Goal: Task Accomplishment & Management: Manage account settings

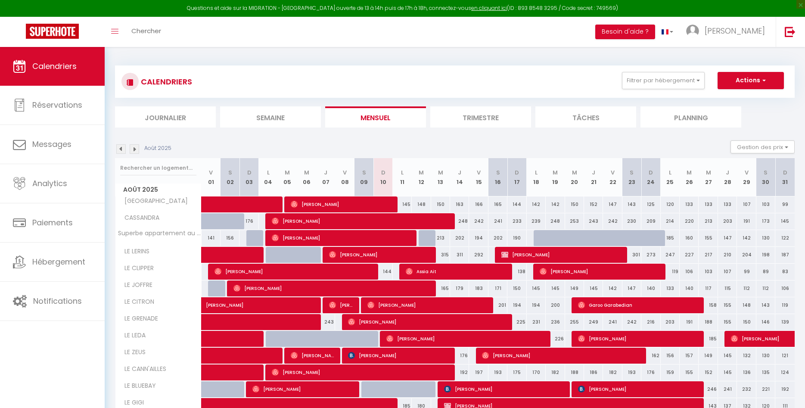
click at [281, 118] on li "Semaine" at bounding box center [270, 116] width 101 height 21
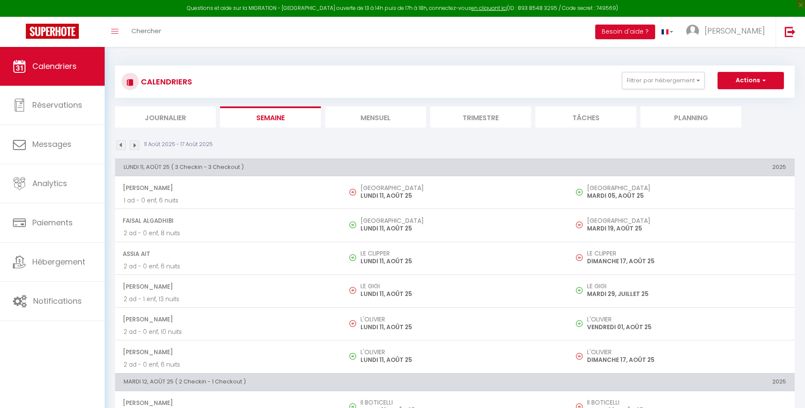
click at [371, 116] on li "Mensuel" at bounding box center [375, 116] width 101 height 21
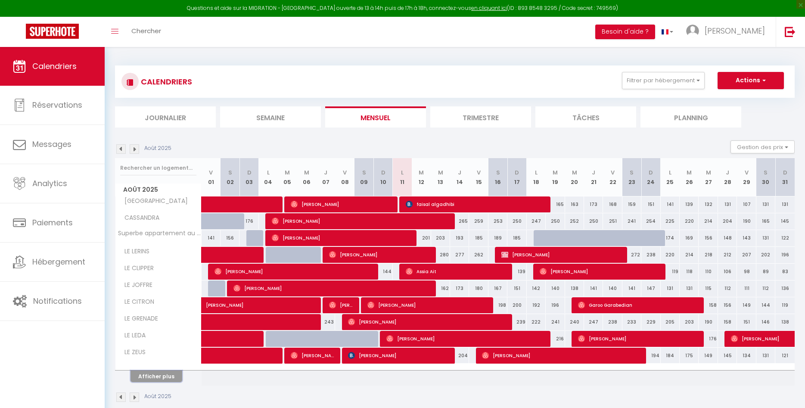
click at [158, 376] on button "Afficher plus" at bounding box center [156, 376] width 52 height 12
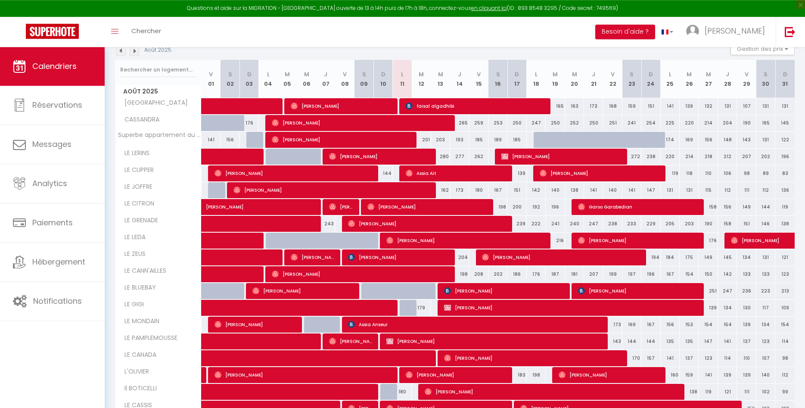
scroll to position [161, 0]
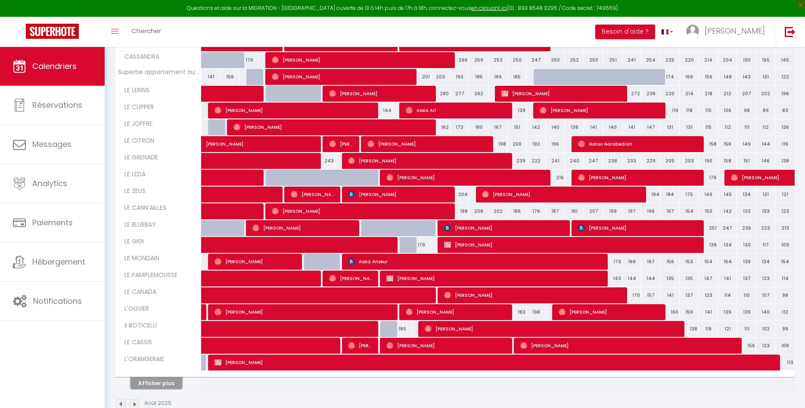
click at [167, 386] on button "Afficher plus" at bounding box center [156, 383] width 52 height 12
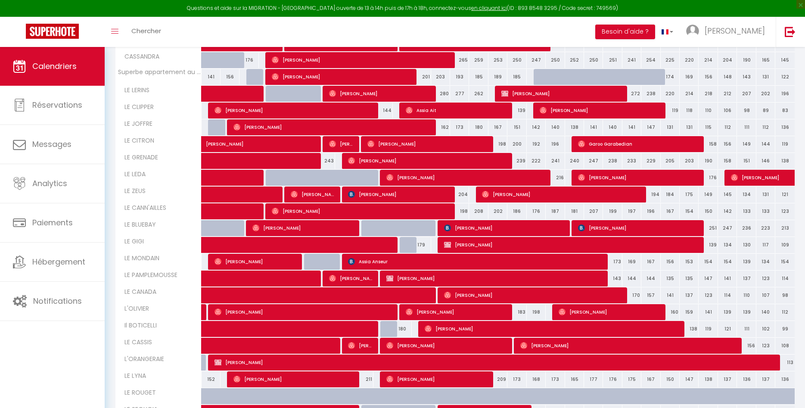
click at [419, 314] on span "Felisa Krzyzanski" at bounding box center [456, 312] width 101 height 16
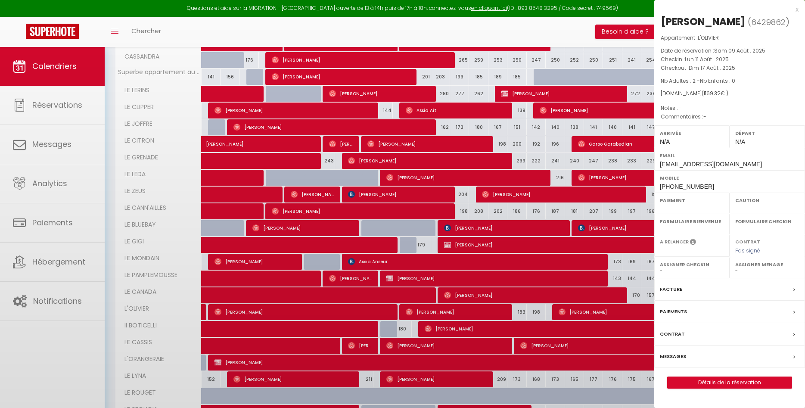
select select "OK"
select select "0"
select select "1"
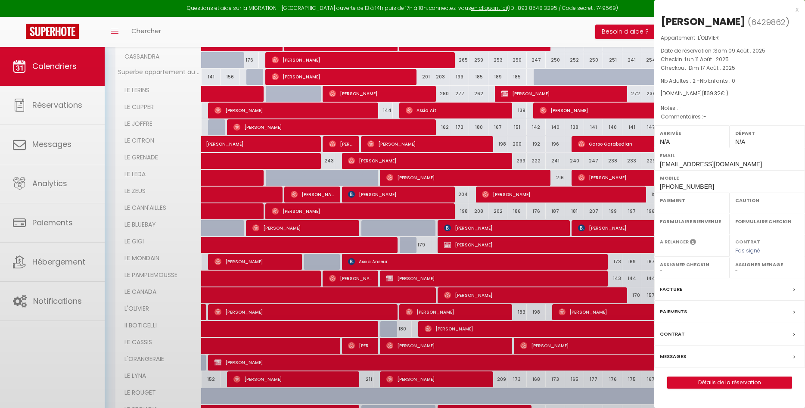
select select
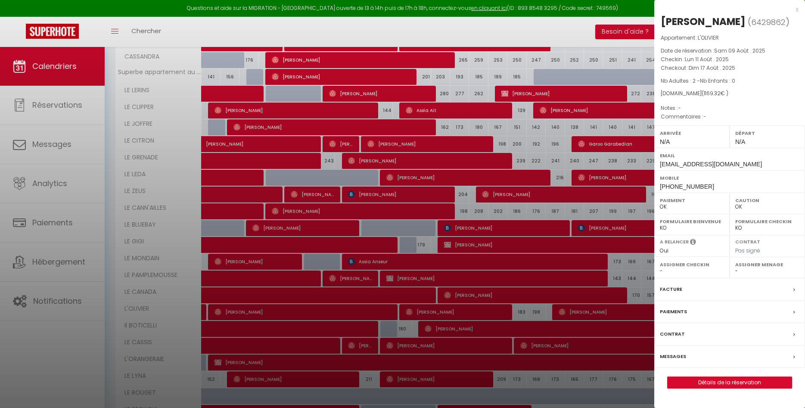
click at [795, 12] on div "x" at bounding box center [726, 9] width 144 height 10
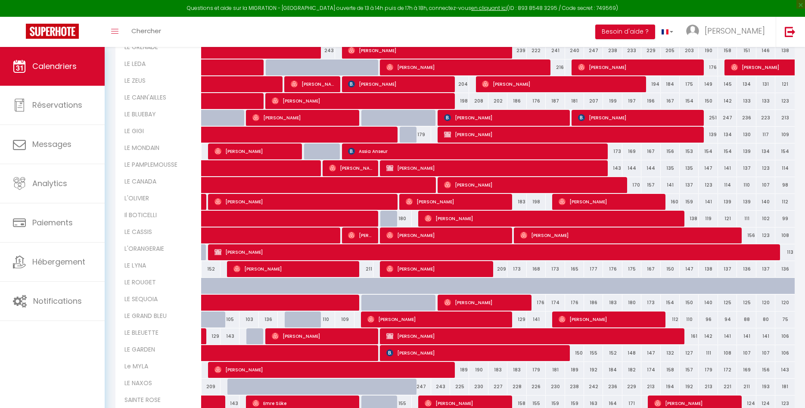
scroll to position [322, 0]
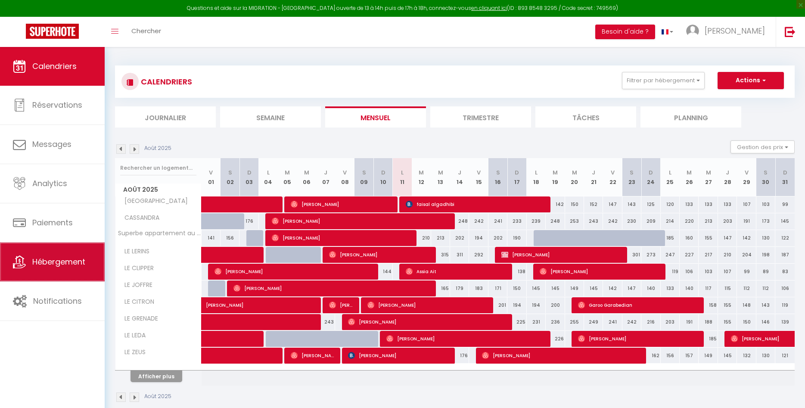
click at [46, 256] on link "Hébergement" at bounding box center [52, 261] width 105 height 39
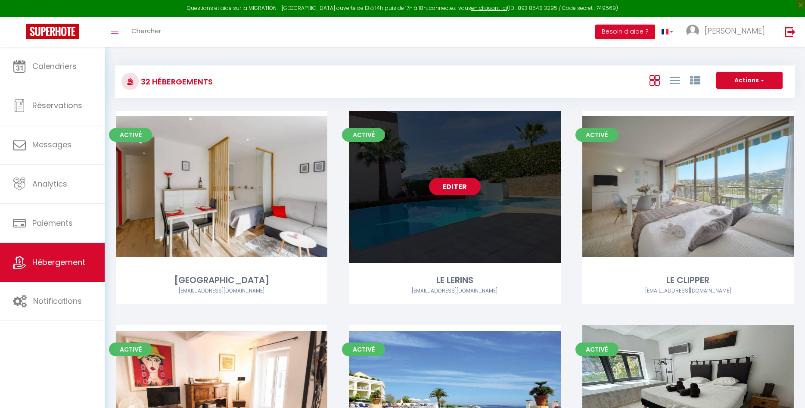
click at [444, 184] on link "Editer" at bounding box center [455, 186] width 52 height 17
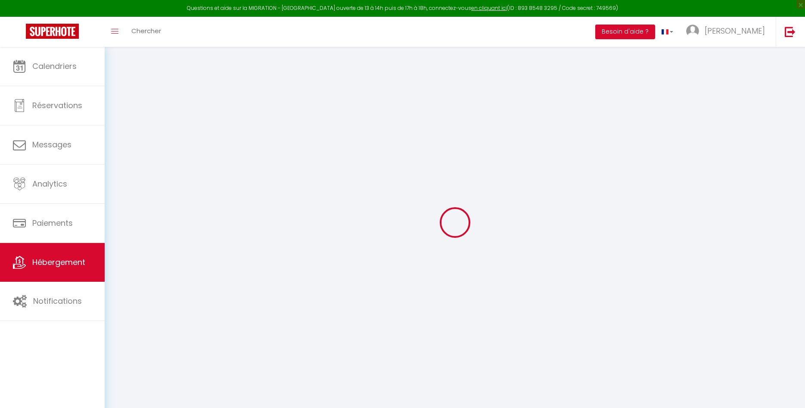
checkbox input "false"
checkbox input "true"
checkbox input "false"
checkbox input "true"
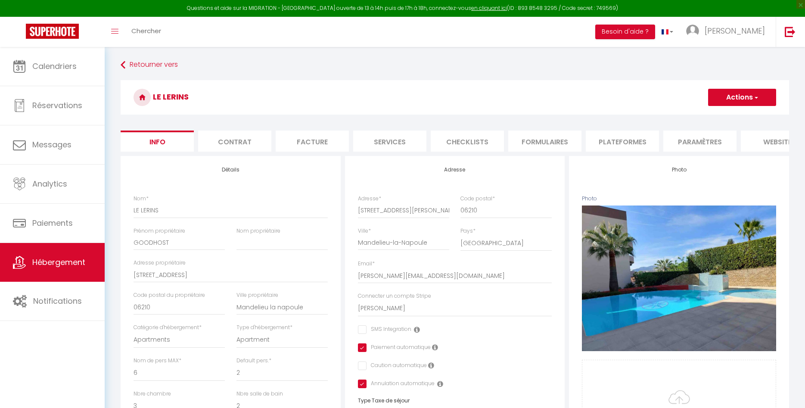
click at [754, 145] on li "website" at bounding box center [777, 140] width 73 height 21
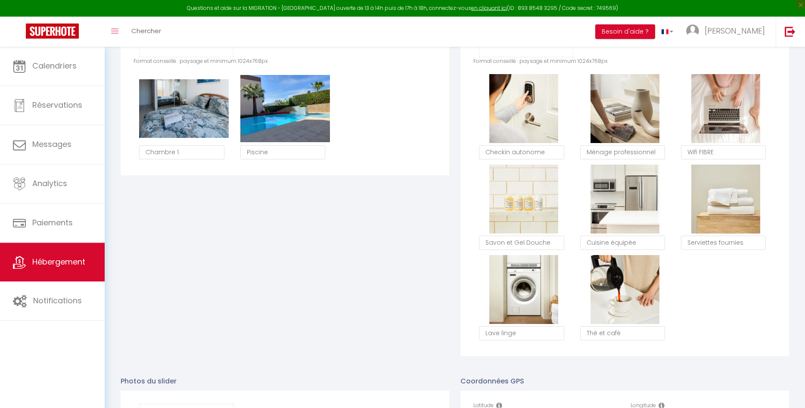
scroll to position [805, 0]
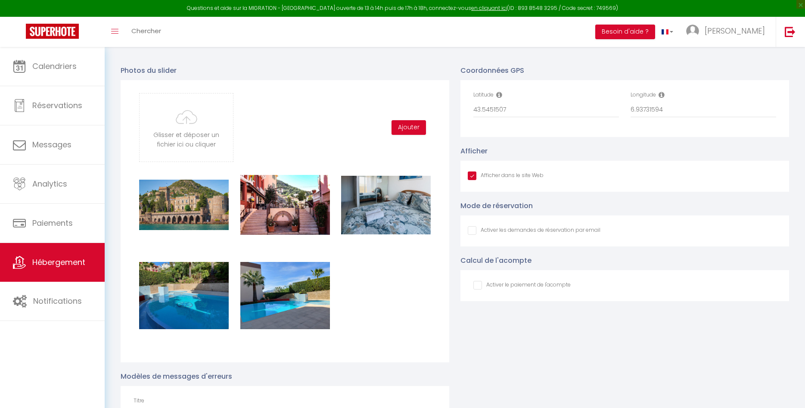
click at [472, 176] on input "Afficher dans le site Web" at bounding box center [506, 175] width 76 height 9
checkbox input "false"
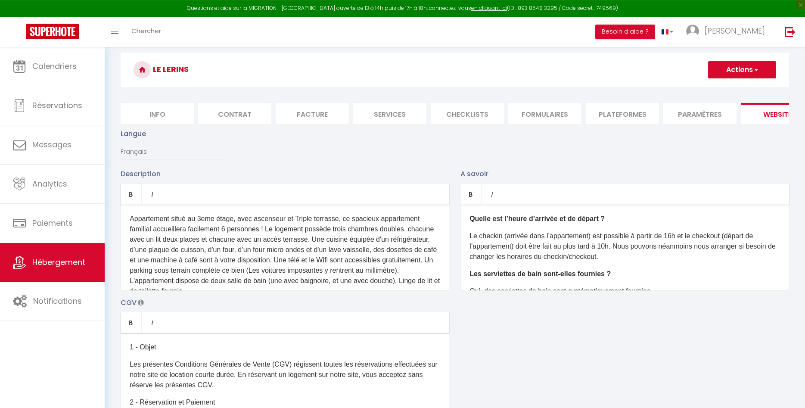
scroll to position [0, 0]
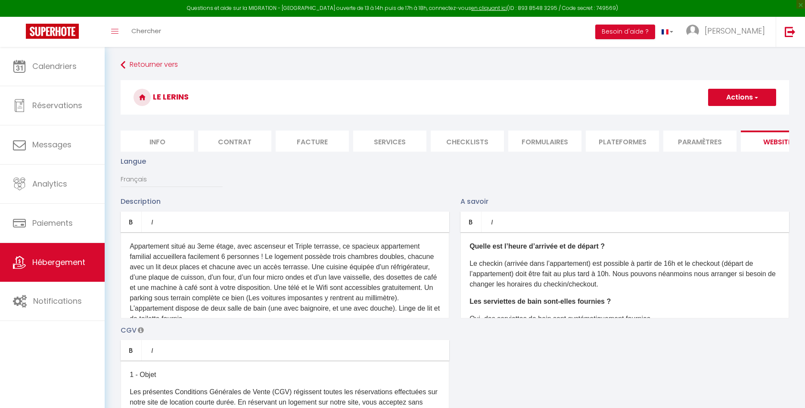
click at [744, 99] on button "Actions" at bounding box center [742, 97] width 68 height 17
click at [727, 115] on input "Enregistrer" at bounding box center [732, 116] width 32 height 9
checkbox input "false"
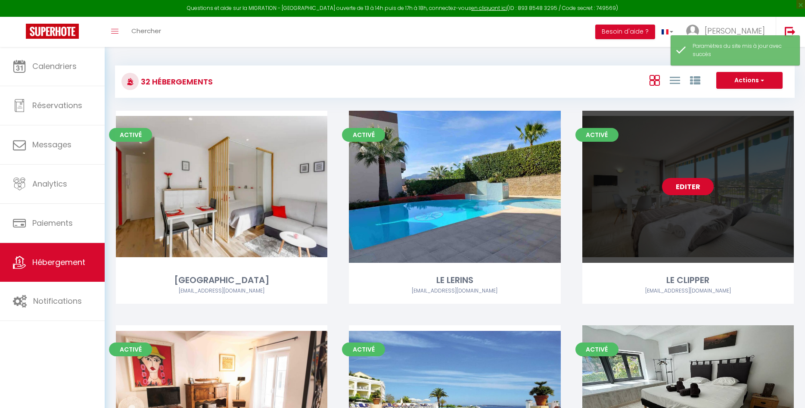
click at [677, 181] on link "Editer" at bounding box center [688, 186] width 52 height 17
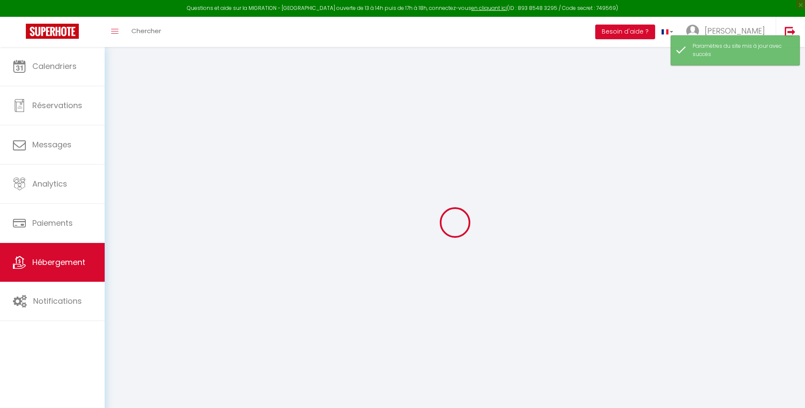
checkbox input "false"
checkbox input "true"
checkbox input "false"
checkbox input "true"
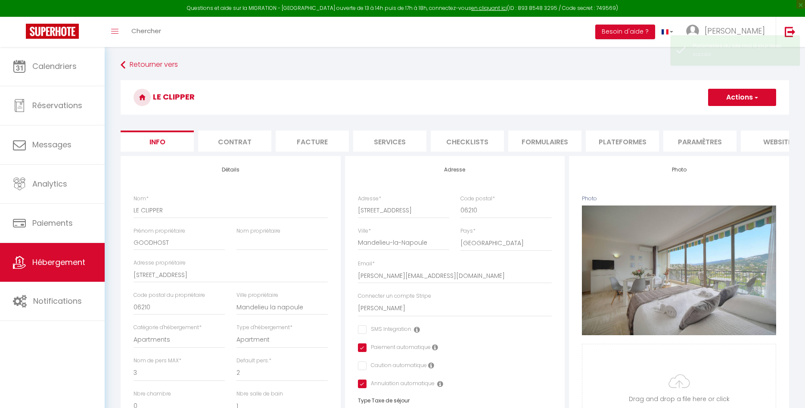
click at [756, 106] on h3 "LE CLIPPER" at bounding box center [455, 97] width 668 height 34
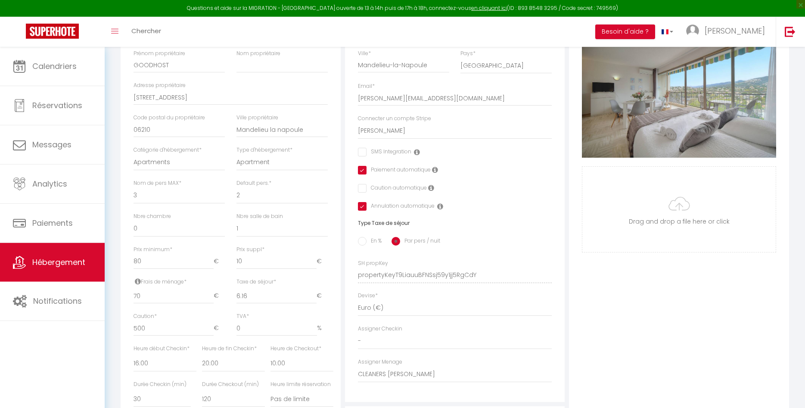
checkbox input "false"
checkbox input "true"
checkbox input "false"
checkbox input "true"
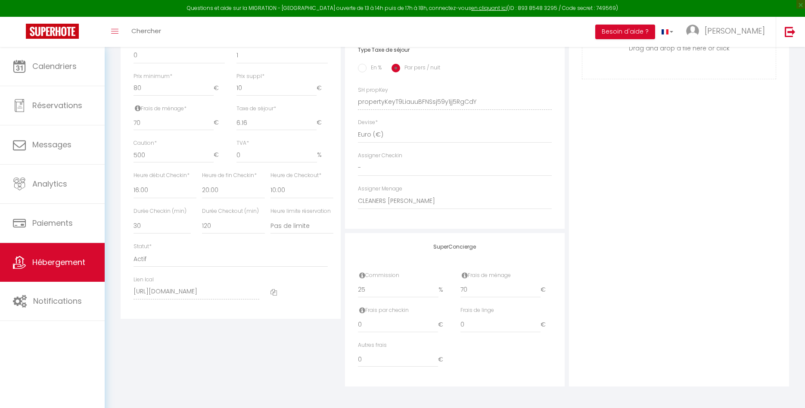
scroll to position [0, 0]
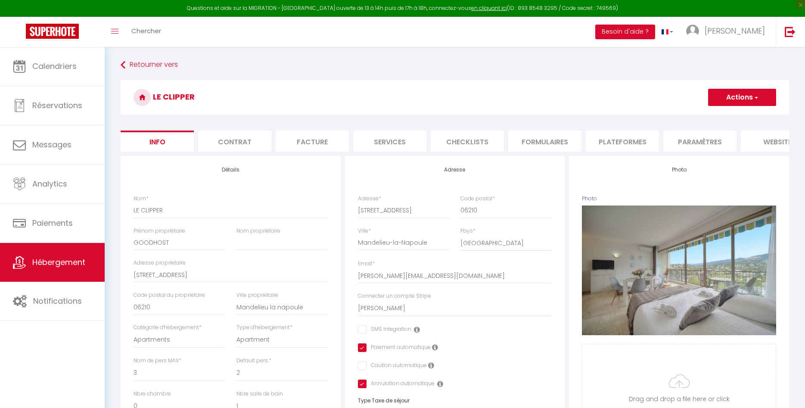
click at [771, 135] on li "website" at bounding box center [777, 140] width 73 height 21
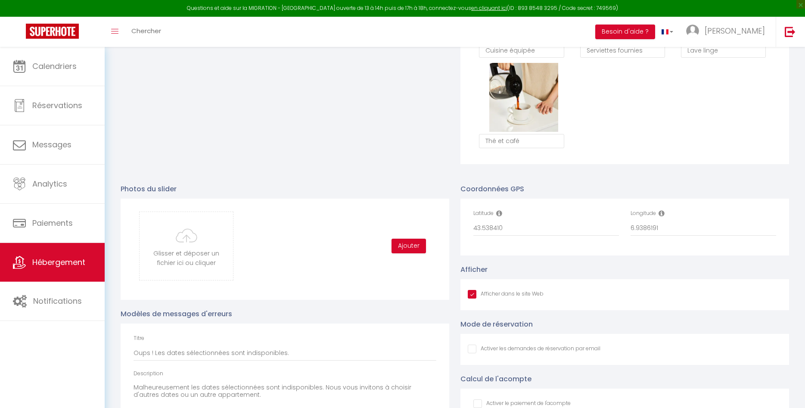
scroll to position [861, 0]
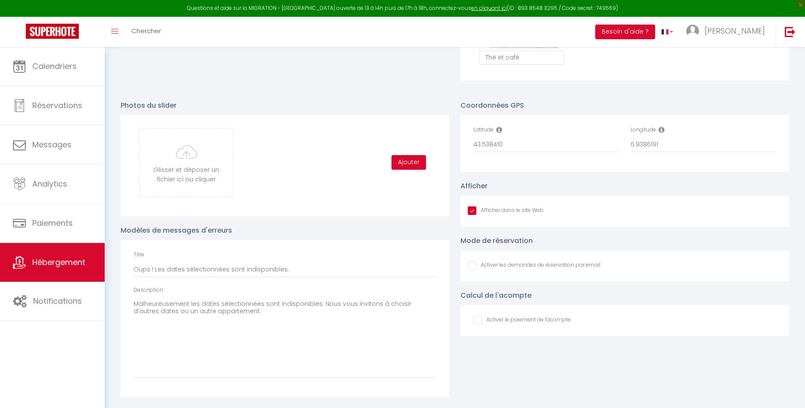
click at [472, 210] on input "Afficher dans le site Web" at bounding box center [506, 210] width 76 height 9
checkbox input "false"
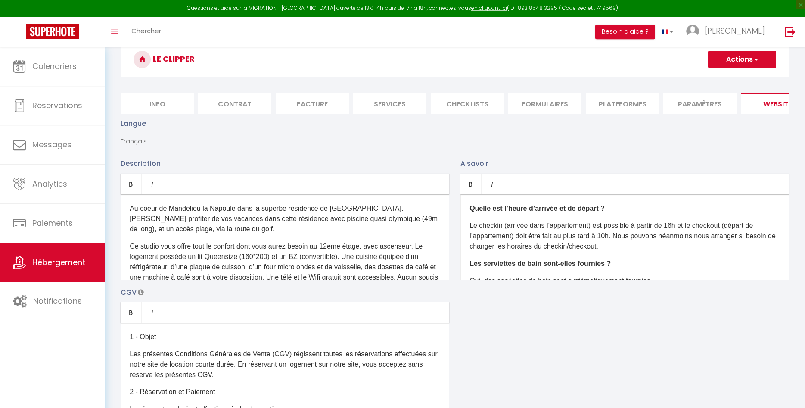
scroll to position [0, 0]
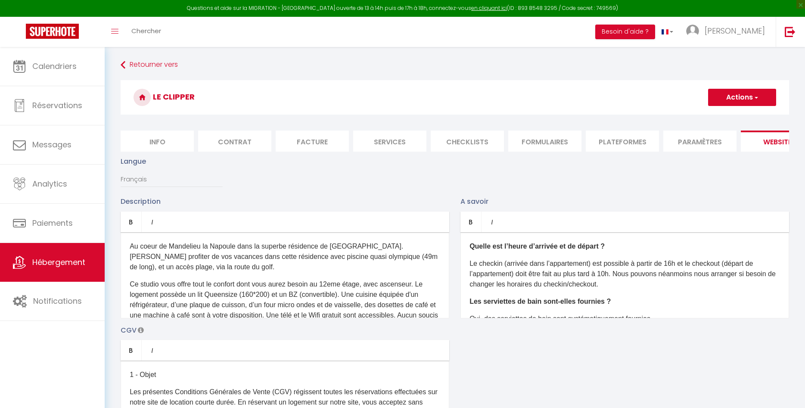
click at [747, 91] on button "Actions" at bounding box center [742, 97] width 68 height 17
click at [726, 115] on input "Enregistrer" at bounding box center [732, 116] width 32 height 9
checkbox input "false"
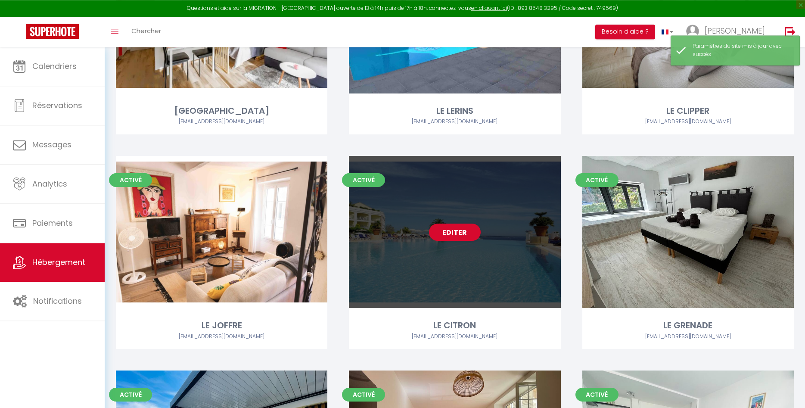
scroll to position [322, 0]
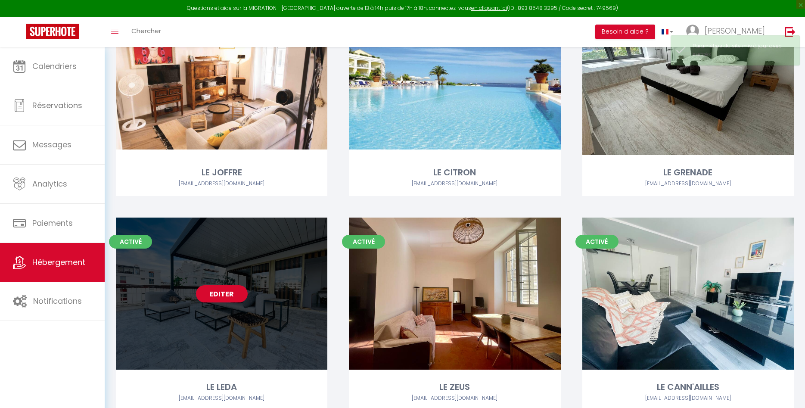
click at [212, 293] on link "Editer" at bounding box center [222, 293] width 52 height 17
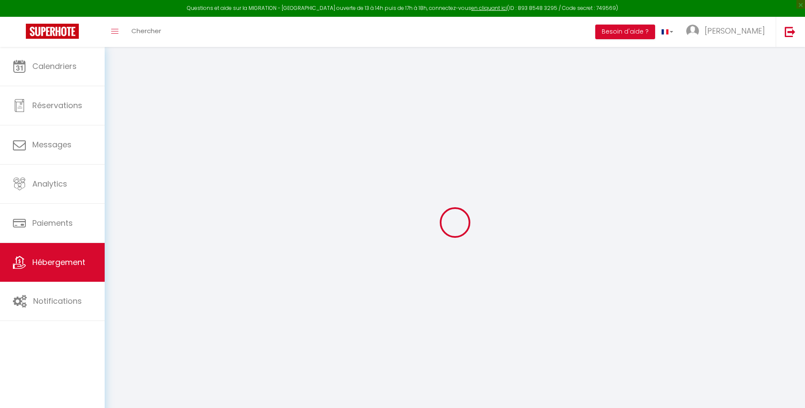
type input "Oups ! Les dates sélectionnées sont indisponibles."
type textarea "Malheureusement les dates sélectionnées sont indisponibles. Nous vous invitons …"
type input "43.5301949"
type input "6.9474357"
checkbox input "true"
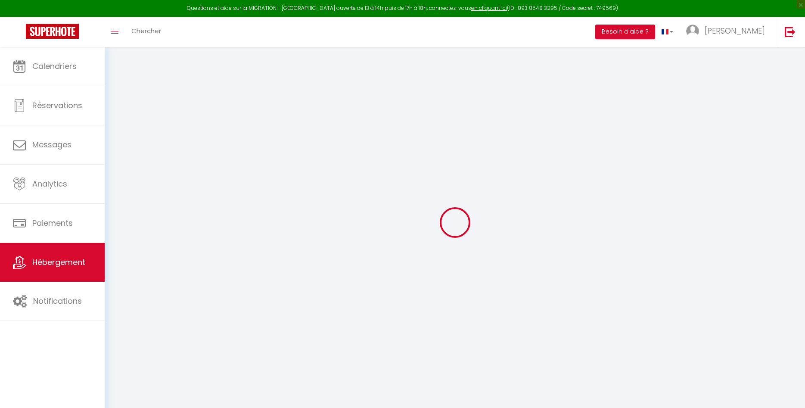
checkbox input "false"
checkbox input "true"
checkbox input "false"
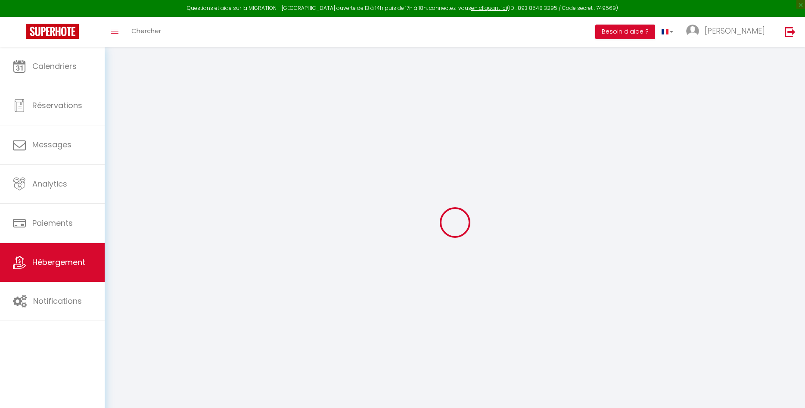
checkbox input "true"
checkbox input "false"
checkbox input "true"
checkbox input "false"
checkbox input "true"
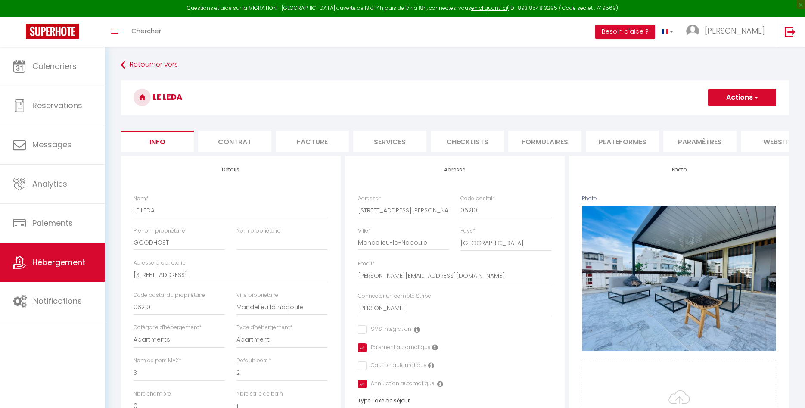
checkbox input "false"
checkbox input "true"
checkbox input "false"
checkbox input "true"
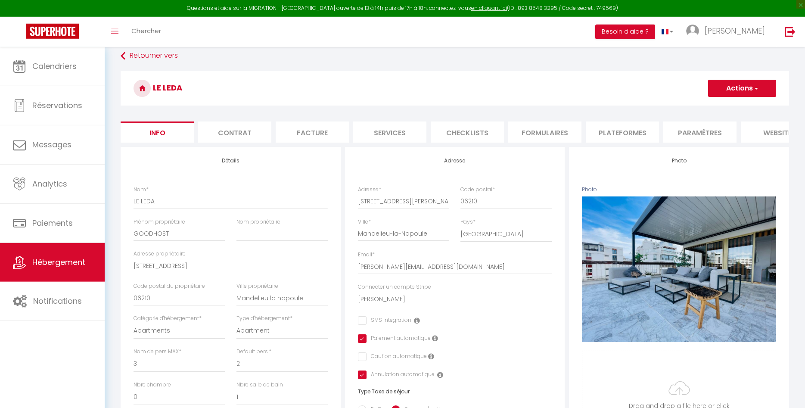
scroll to position [82, 0]
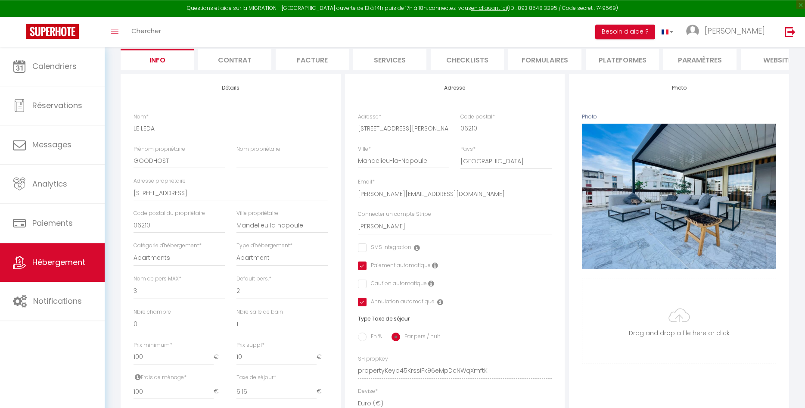
click at [770, 143] on div "Photo Photo Supprimer Drag and drop a file here or click Ooops, something wrong…" at bounding box center [679, 364] width 220 height 581
click at [772, 57] on li "website" at bounding box center [777, 59] width 73 height 21
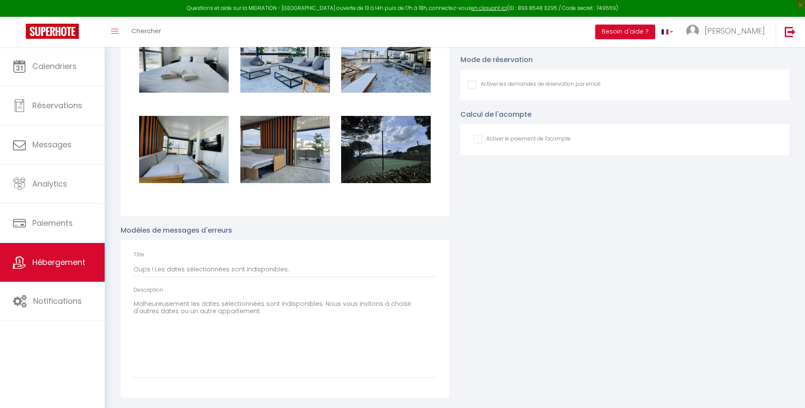
scroll to position [881, 0]
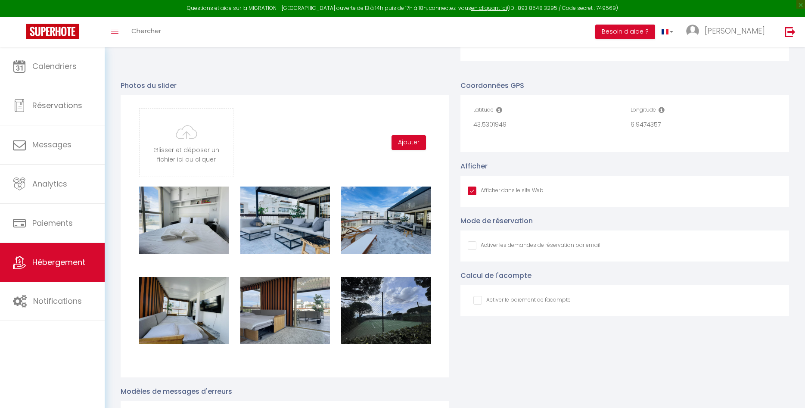
click at [470, 191] on input "Afficher dans le site Web" at bounding box center [506, 190] width 76 height 9
checkbox input "false"
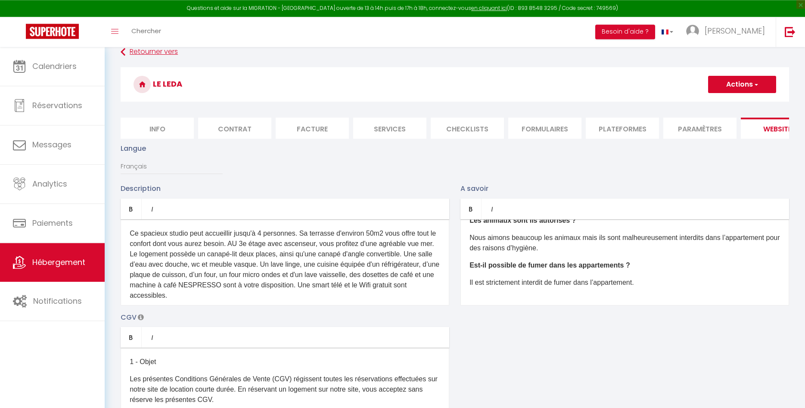
scroll to position [0, 0]
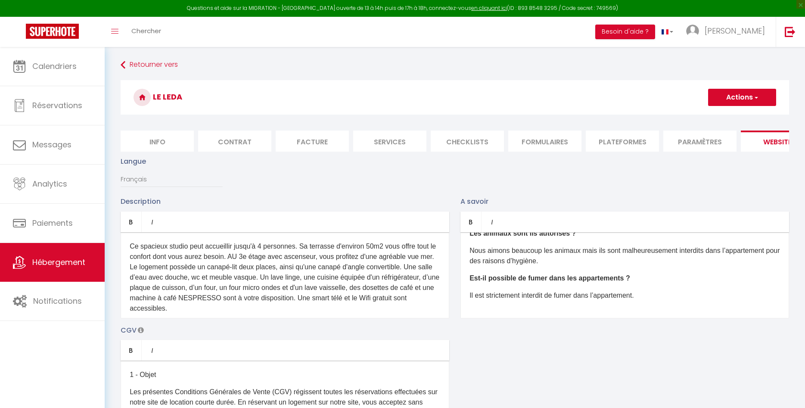
click at [760, 99] on button "Actions" at bounding box center [742, 97] width 68 height 17
click at [722, 117] on input "Enregistrer" at bounding box center [732, 116] width 32 height 9
checkbox input "false"
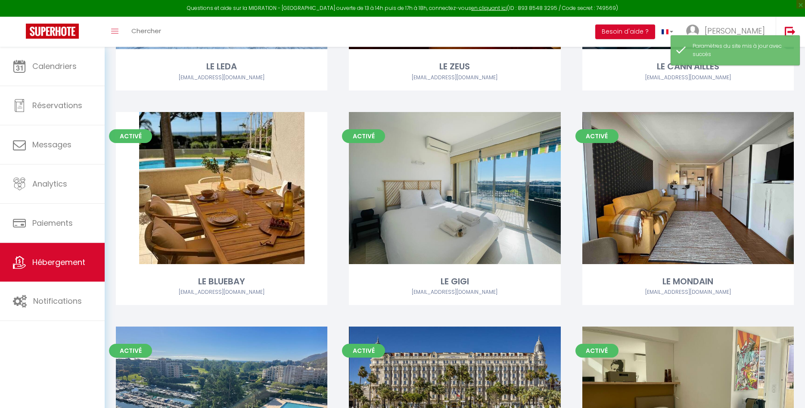
scroll to position [644, 0]
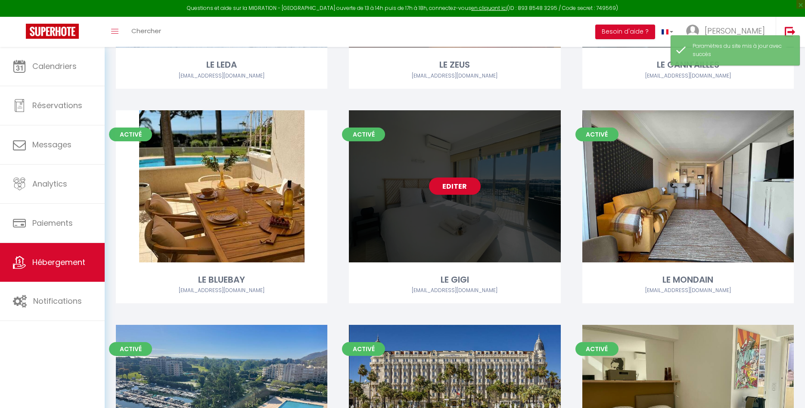
click at [459, 191] on link "Editer" at bounding box center [455, 185] width 52 height 17
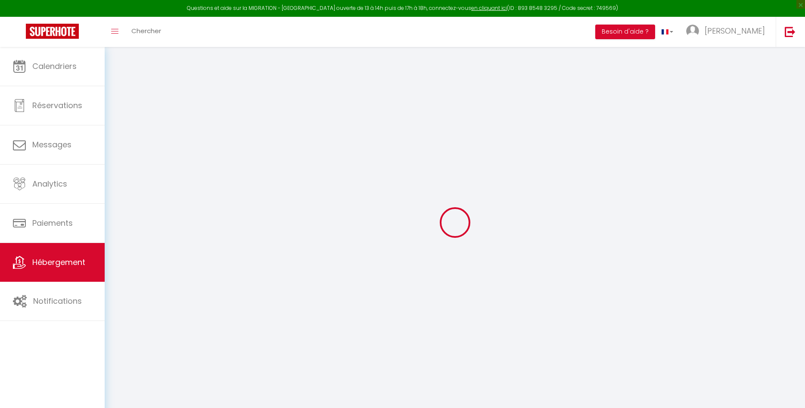
type input "Oups ! Les dates sélectionnées sont indisponibles."
type textarea "Malheureusement les dates sélectionnées sont indisponibles. Nous vous invitons …"
type input "43.53322"
type input "6.935246"
checkbox input "true"
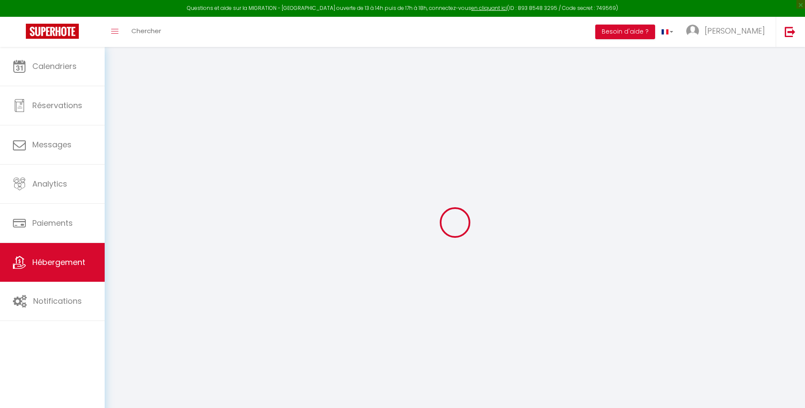
checkbox input "false"
checkbox input "true"
checkbox input "false"
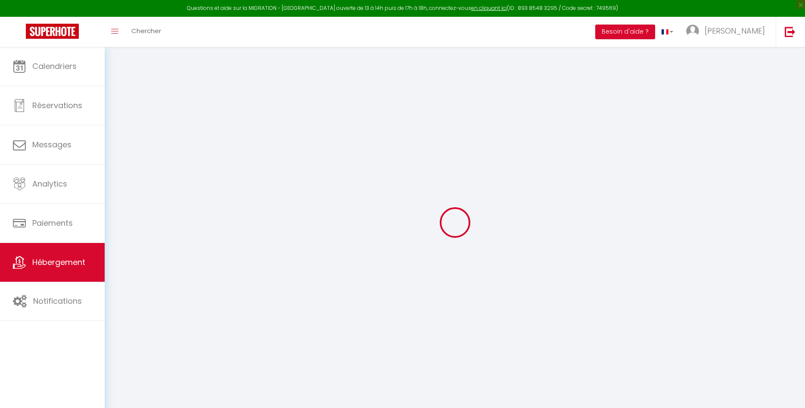
checkbox input "true"
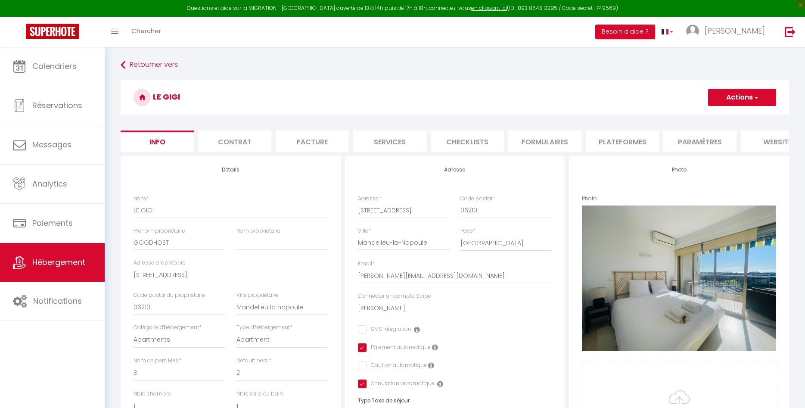
checkbox input "false"
checkbox input "true"
checkbox input "false"
checkbox input "true"
click at [757, 138] on li "website" at bounding box center [777, 140] width 73 height 21
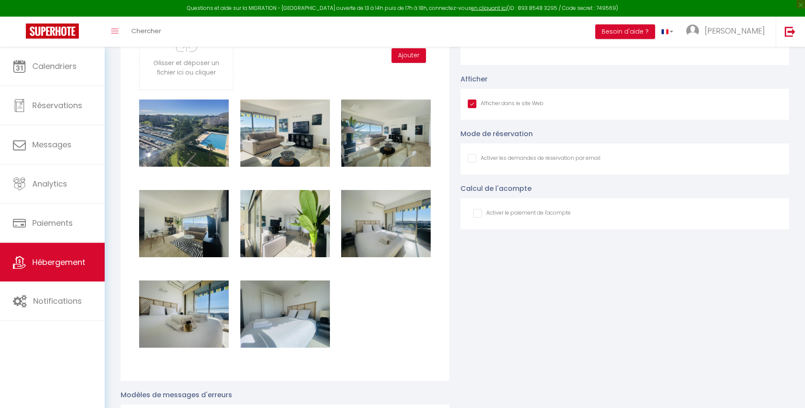
scroll to position [966, 0]
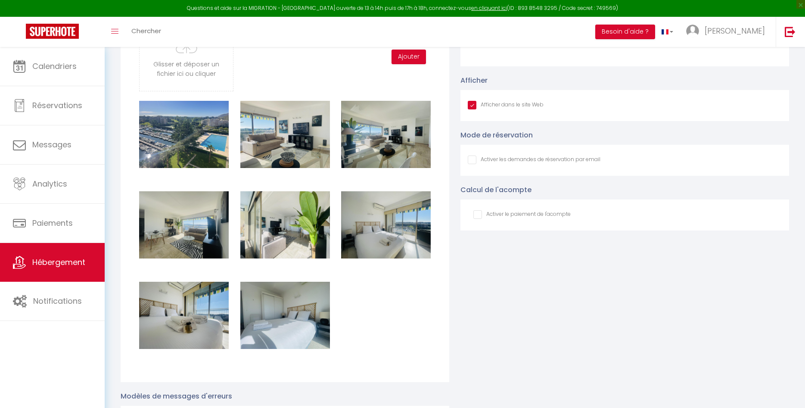
click at [482, 106] on input "Afficher dans le site Web" at bounding box center [506, 105] width 76 height 9
checkbox input "false"
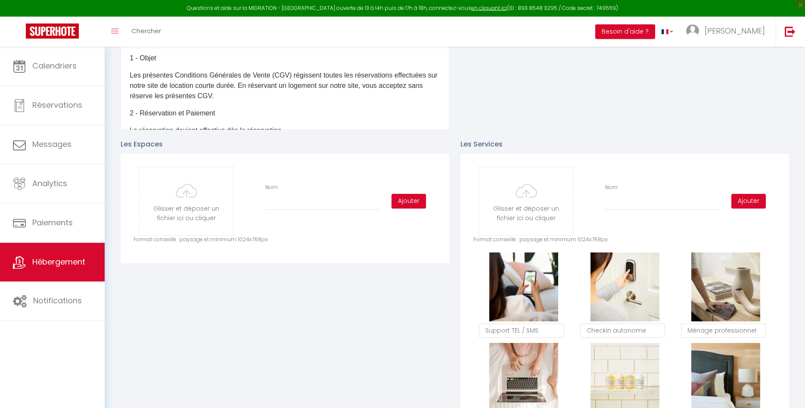
scroll to position [0, 0]
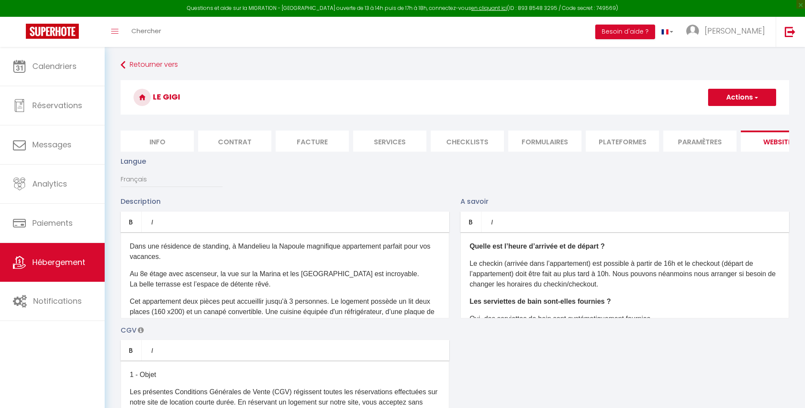
click at [736, 102] on button "Actions" at bounding box center [742, 97] width 68 height 17
click at [725, 115] on input "Enregistrer" at bounding box center [732, 116] width 32 height 9
checkbox input "false"
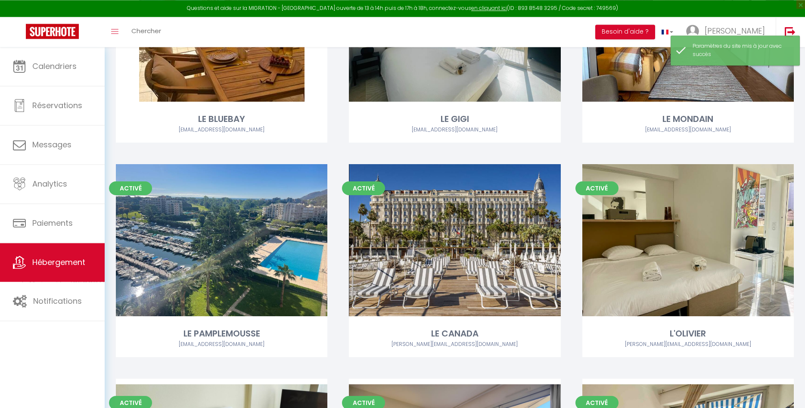
scroll to position [805, 0]
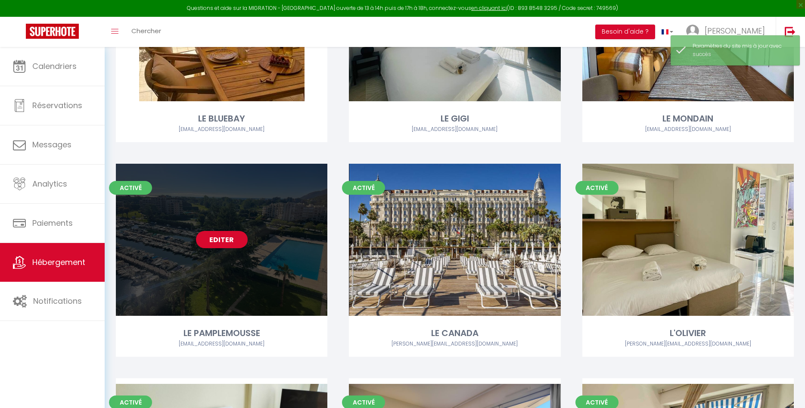
click at [223, 245] on link "Editer" at bounding box center [222, 239] width 52 height 17
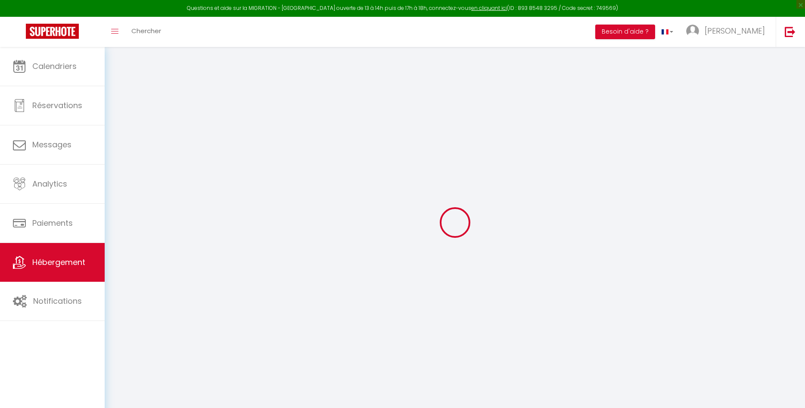
type input "Oups ! Les dates sélectionnées sont indisponibles."
type textarea "Malheureusement les dates sélectionnées sont indisponibles. Nous vous invitons …"
type input "43.53322"
type input "6.935246"
checkbox input "true"
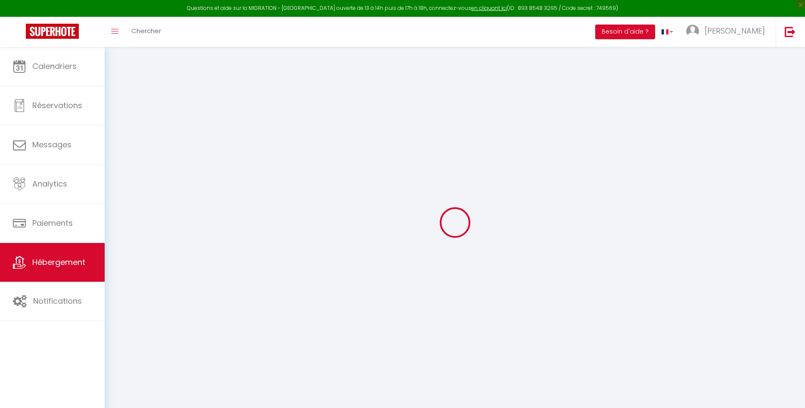
checkbox input "false"
checkbox input "true"
checkbox input "false"
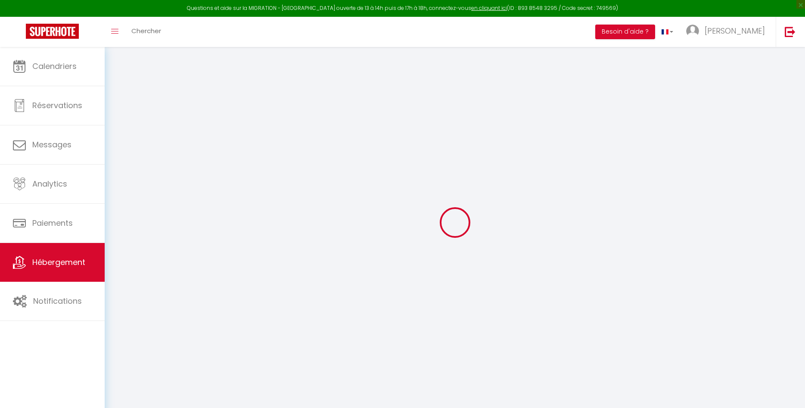
checkbox input "true"
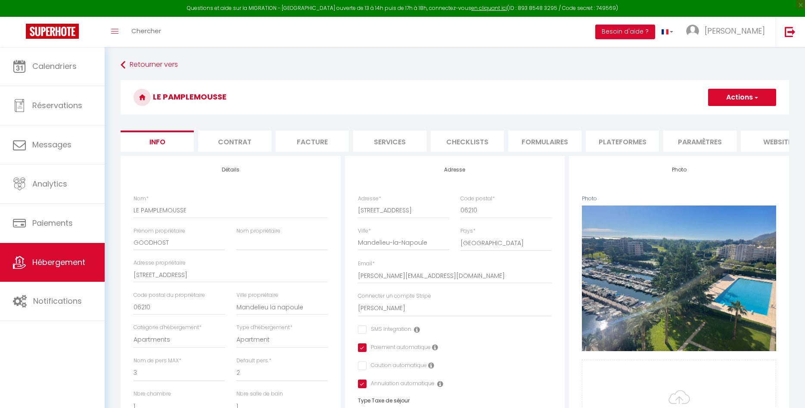
checkbox input "false"
checkbox input "true"
checkbox input "false"
checkbox input "true"
checkbox input "false"
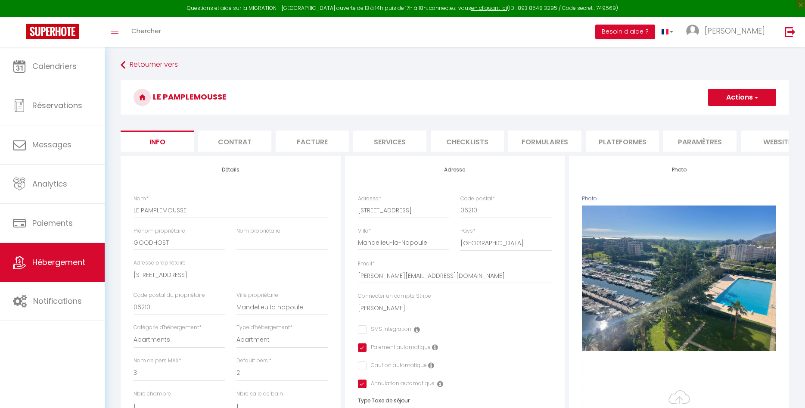
checkbox input "true"
checkbox input "false"
checkbox input "true"
click at [762, 139] on li "website" at bounding box center [777, 140] width 73 height 21
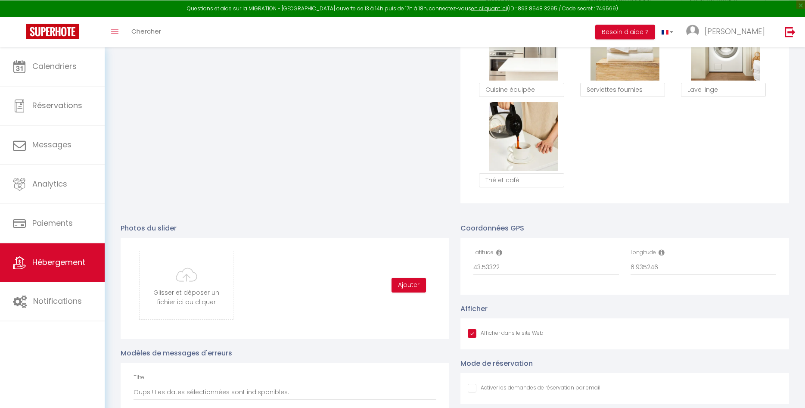
scroll to position [805, 0]
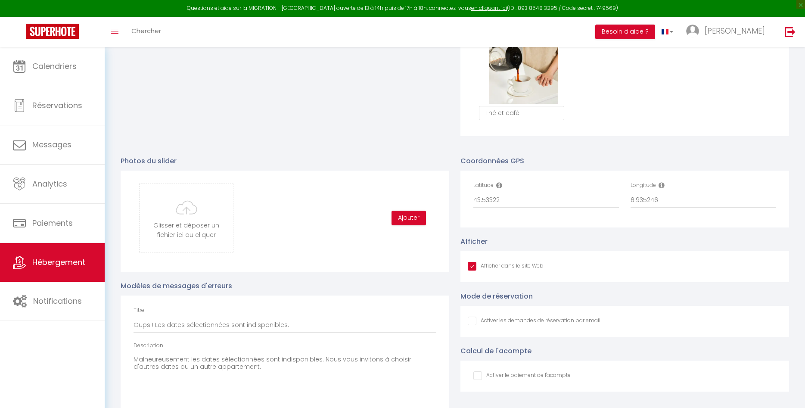
click at [474, 264] on input "Afficher dans le site Web" at bounding box center [506, 266] width 76 height 9
checkbox input "false"
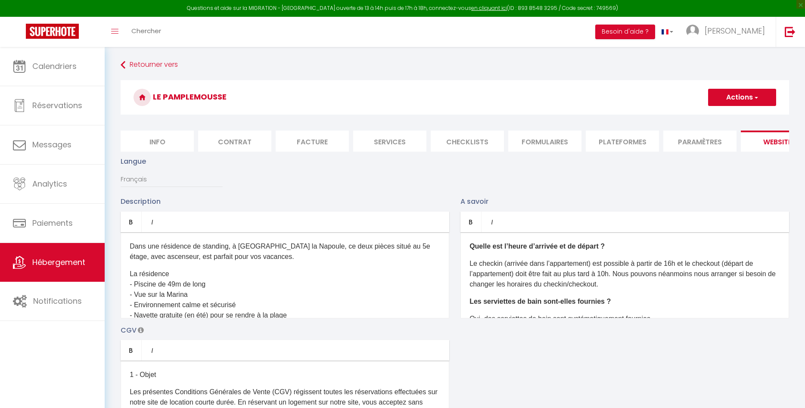
click at [726, 99] on button "Actions" at bounding box center [742, 97] width 68 height 17
click at [717, 117] on input "Enregistrer" at bounding box center [732, 116] width 32 height 9
checkbox input "false"
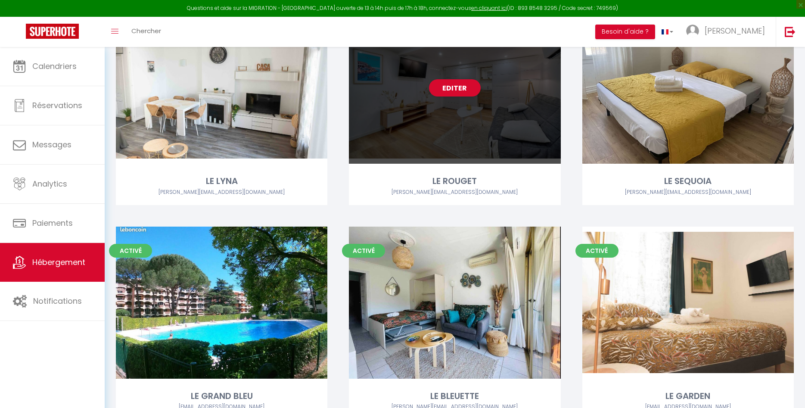
scroll to position [1449, 0]
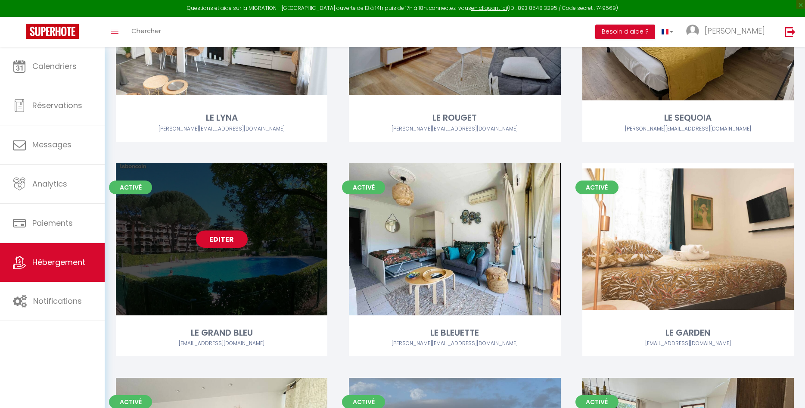
click at [233, 239] on link "Editer" at bounding box center [222, 238] width 52 height 17
select select "3"
select select "2"
select select "1"
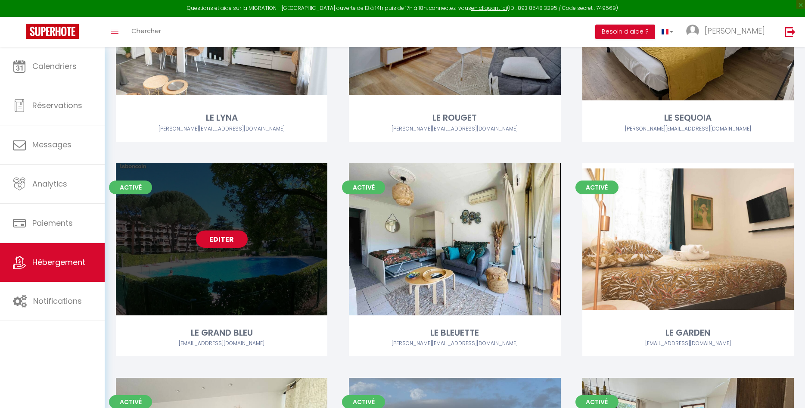
select select "28"
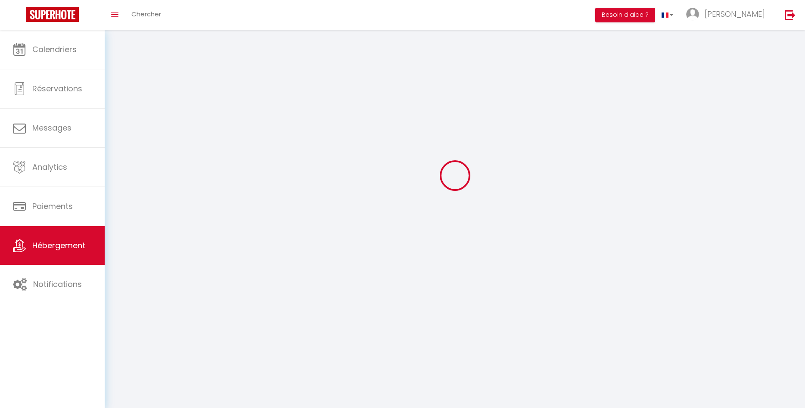
select select
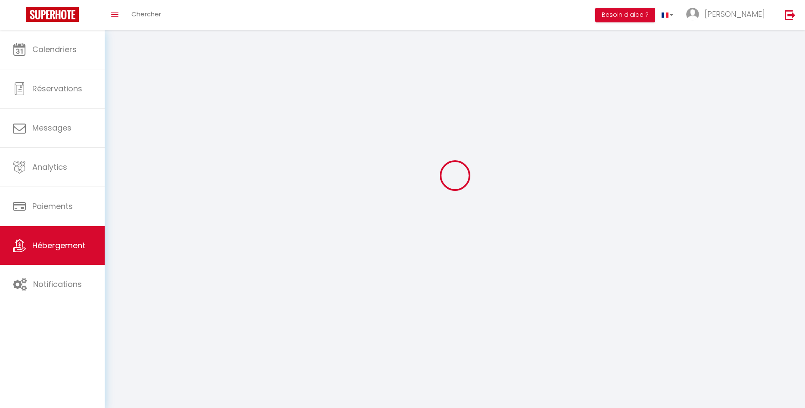
select select
checkbox input "false"
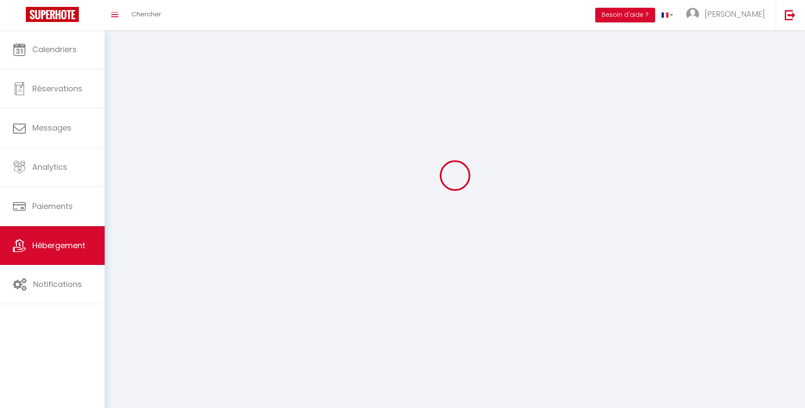
checkbox input "false"
select select
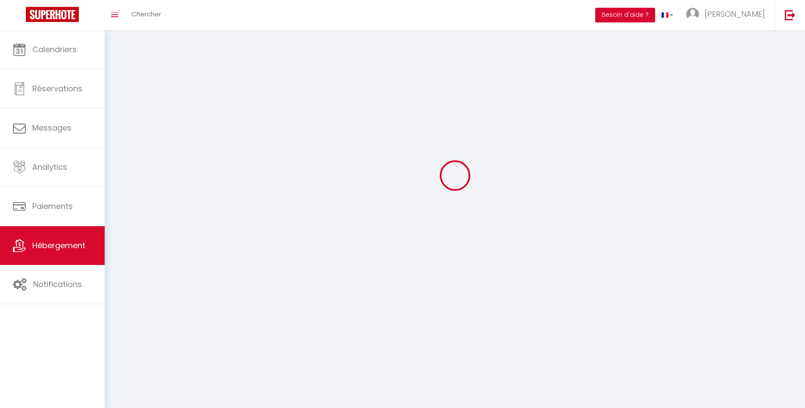
select select
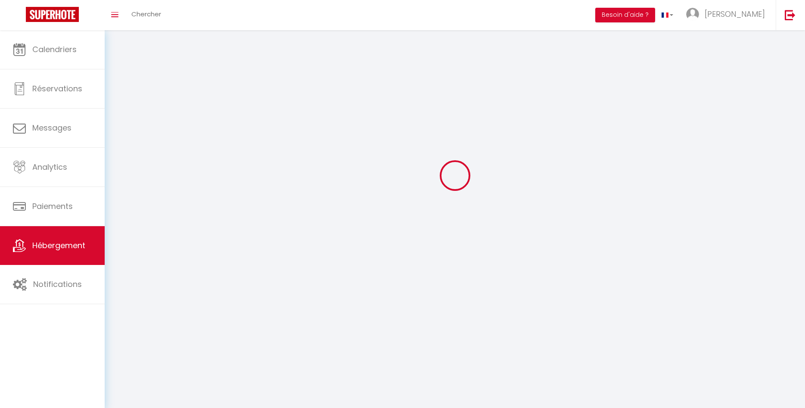
checkbox input "false"
select select
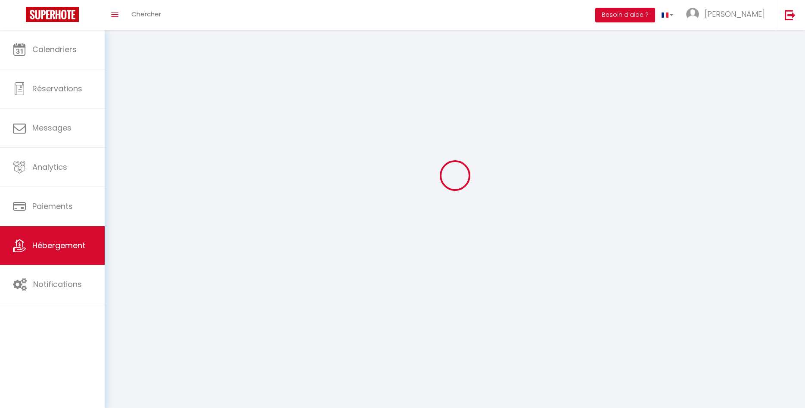
select select
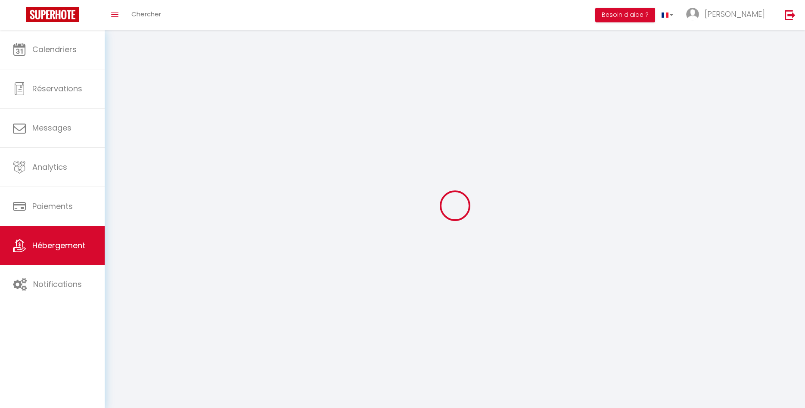
select select
checkbox input "false"
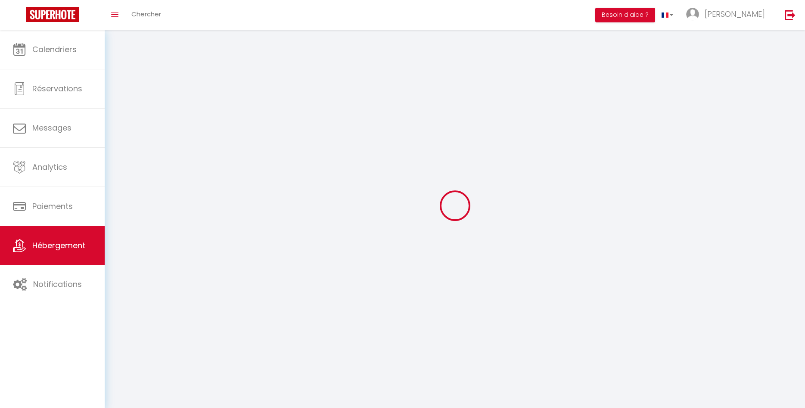
checkbox input "false"
select select
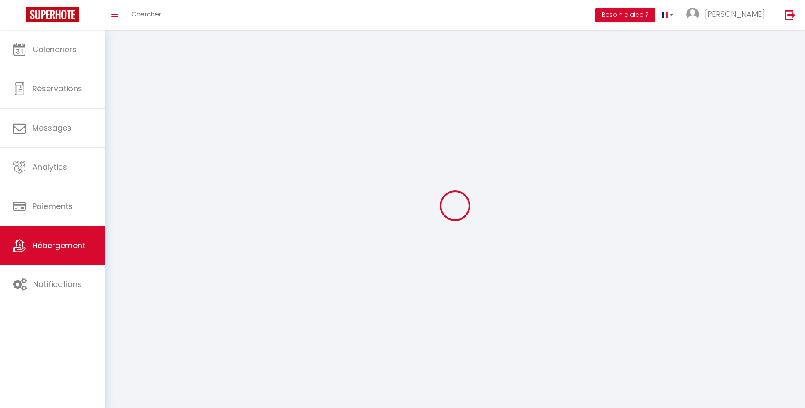
select select
checkbox input "false"
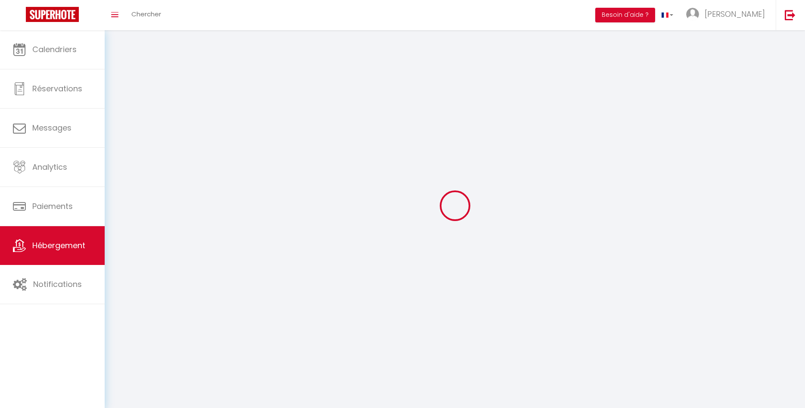
checkbox input "false"
select select
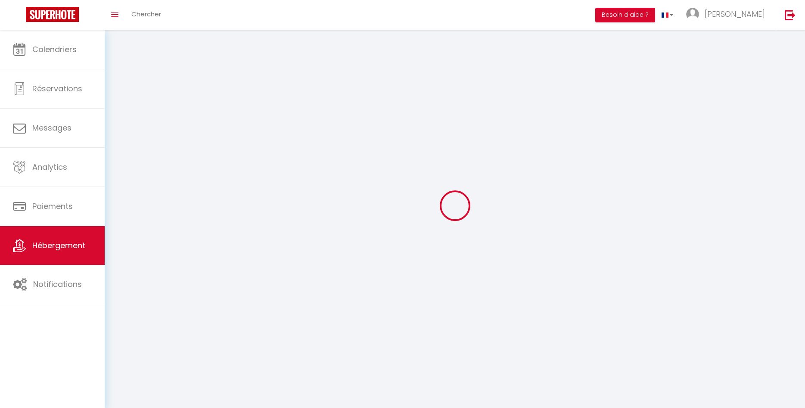
select select
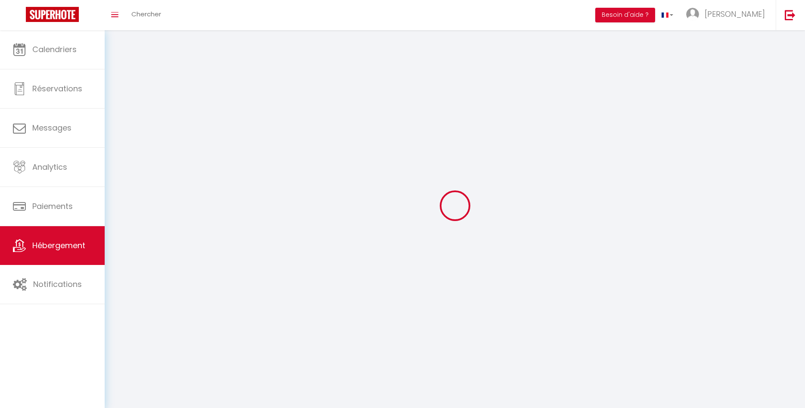
checkbox input "false"
select select
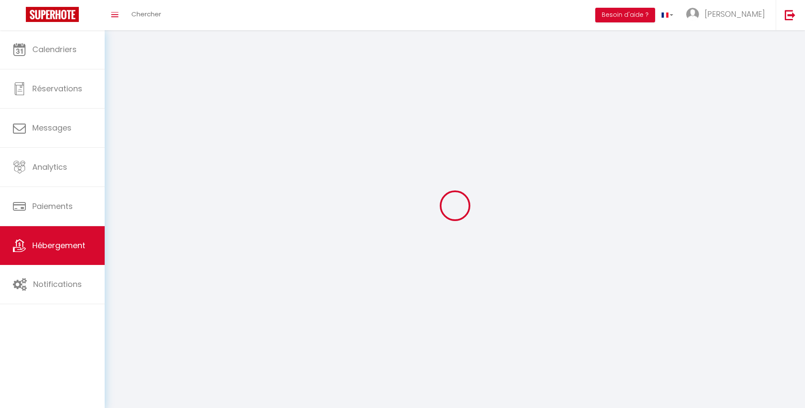
select select
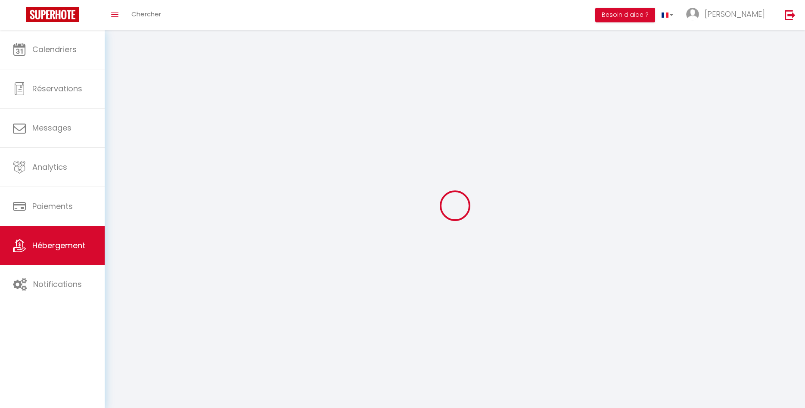
select select
checkbox input "false"
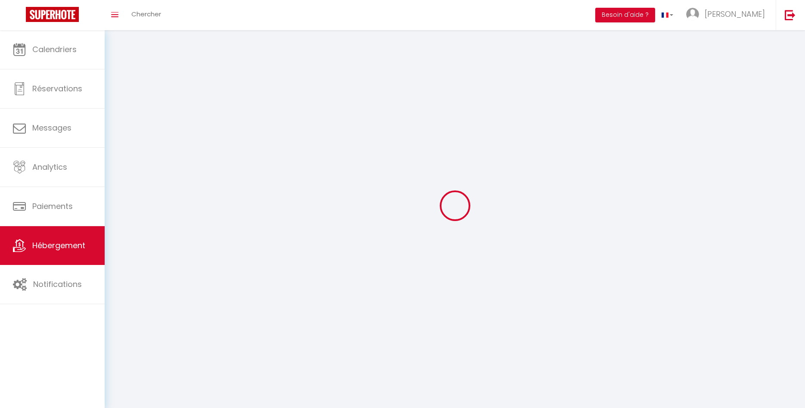
select select
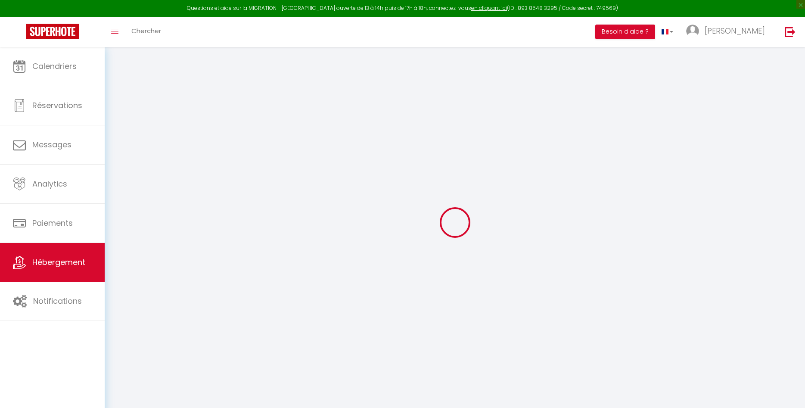
type input "Oups ! Les dates sélectionnées sont indisponibles."
type textarea "Malheureusement les dates sélectionnées sont indisponibles. Nous vous invitons …"
type input "43.550204"
type input "6.938605"
checkbox input "false"
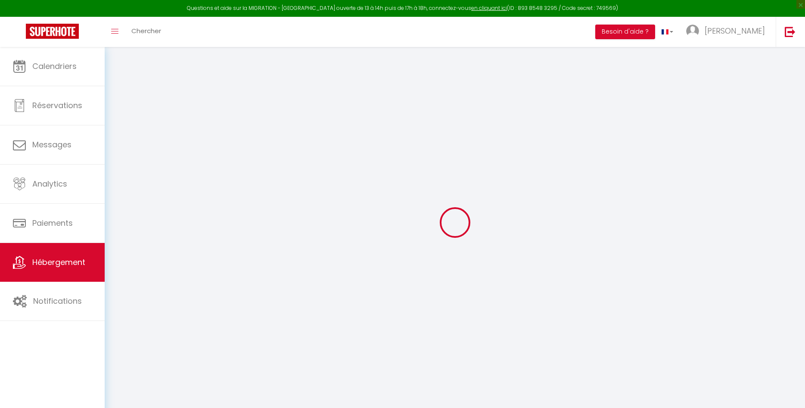
checkbox input "false"
checkbox input "true"
checkbox input "false"
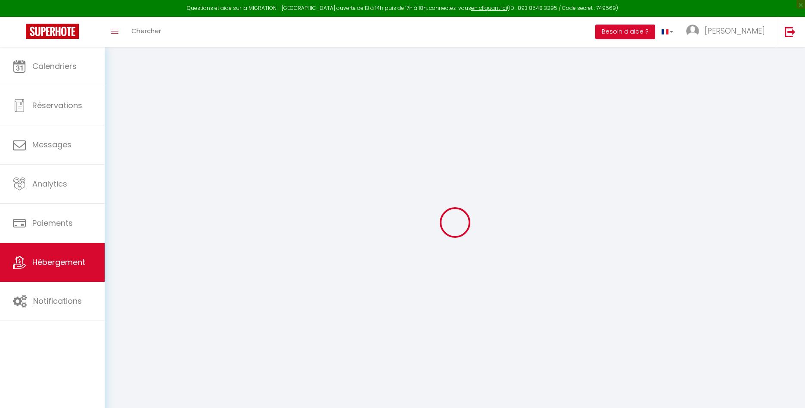
checkbox input "true"
checkbox input "false"
checkbox input "true"
checkbox input "false"
checkbox input "true"
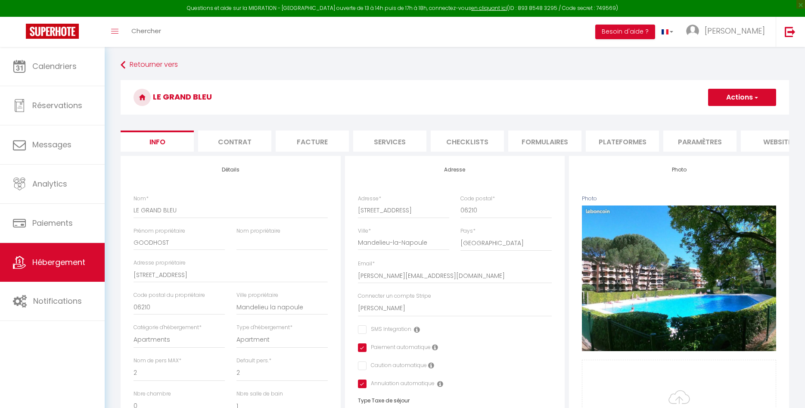
click at [750, 97] on button "Actions" at bounding box center [742, 97] width 68 height 17
checkbox input "false"
checkbox input "true"
checkbox input "false"
checkbox input "true"
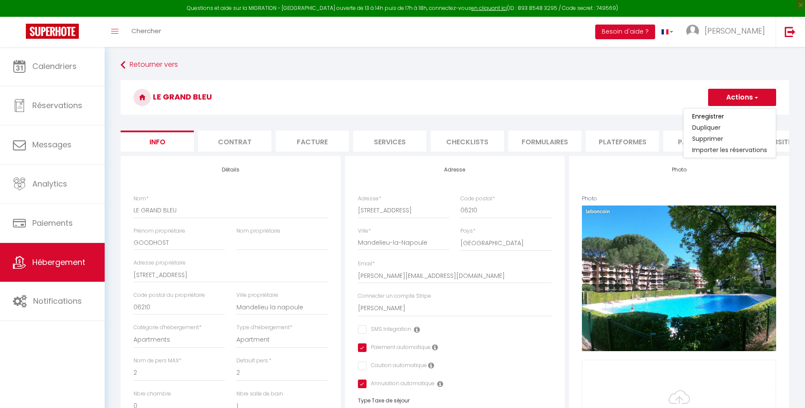
click at [664, 94] on h3 "LE GRAND BLEU" at bounding box center [455, 97] width 668 height 34
click at [776, 137] on li "website" at bounding box center [777, 140] width 73 height 21
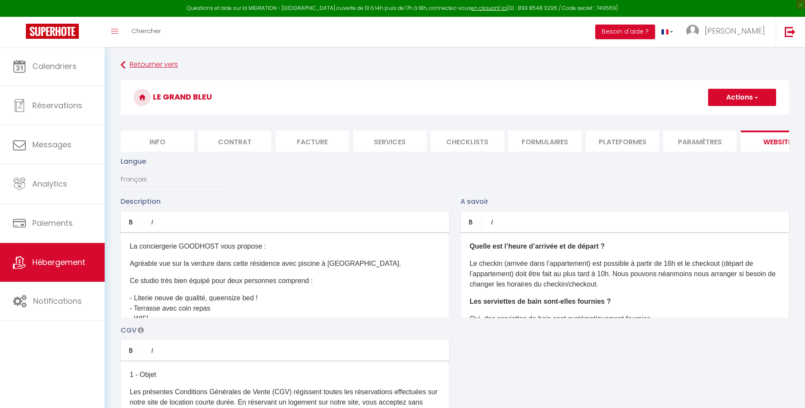
drag, startPoint x: 110, startPoint y: 70, endPoint x: 121, endPoint y: 69, distance: 10.8
click at [121, 69] on icon at bounding box center [123, 65] width 5 height 16
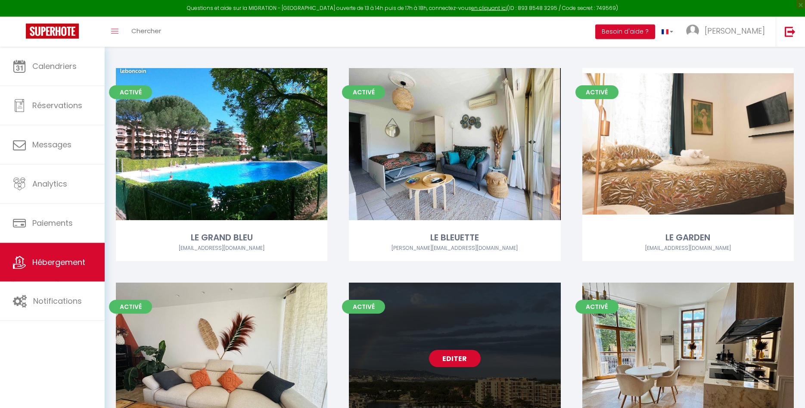
scroll to position [1604, 0]
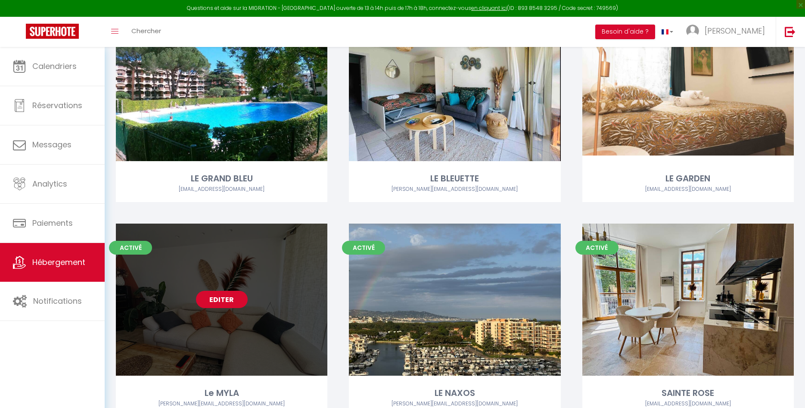
click at [234, 298] on link "Editer" at bounding box center [222, 299] width 52 height 17
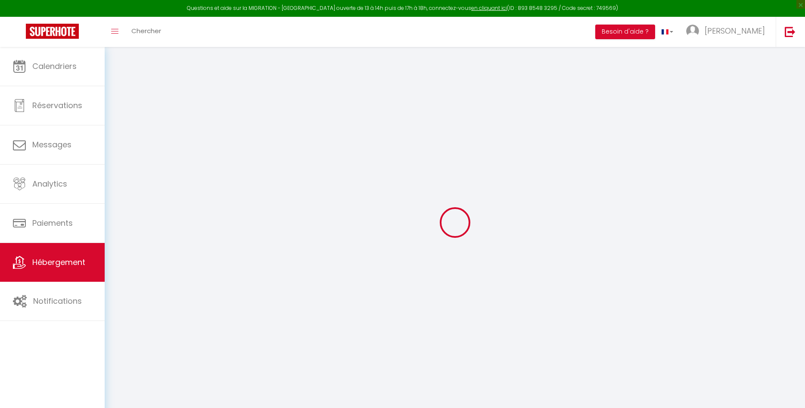
type input "Oups ! Les dates sélectionnées sont indisponibles."
type textarea "Malheureusement les dates sélectionnées sont indisponibles. Nous vous invitons …"
type input "43.5384101"
type input "6.9386191"
checkbox input "false"
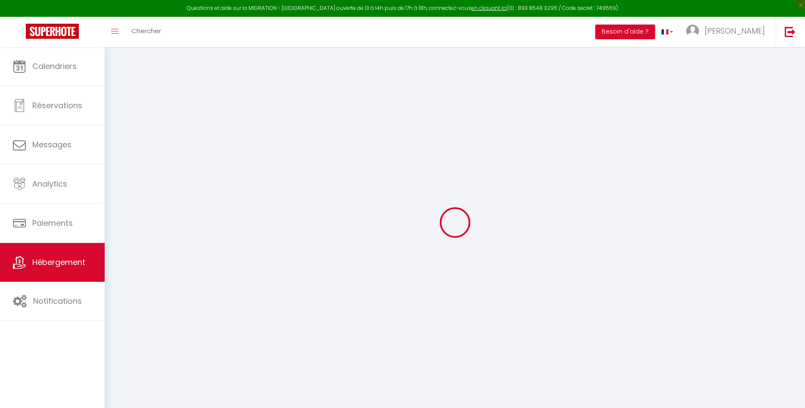
checkbox input "false"
select select
checkbox input "false"
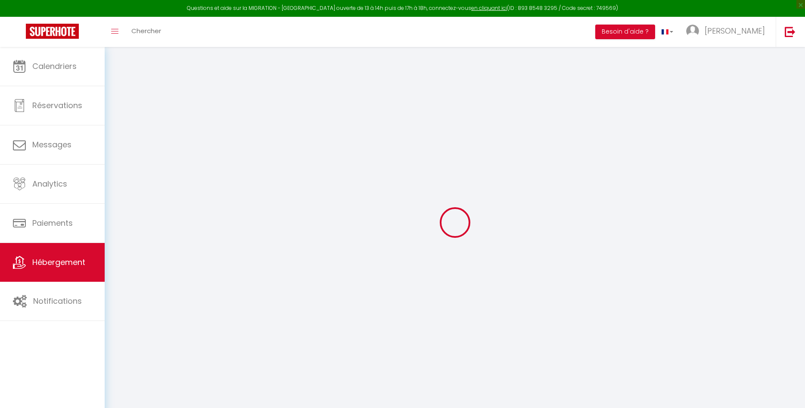
checkbox input "false"
select select
checkbox input "false"
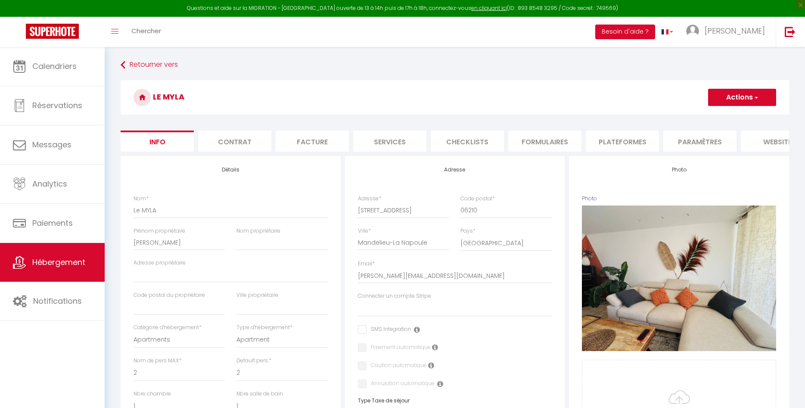
click at [766, 135] on li "website" at bounding box center [777, 140] width 73 height 21
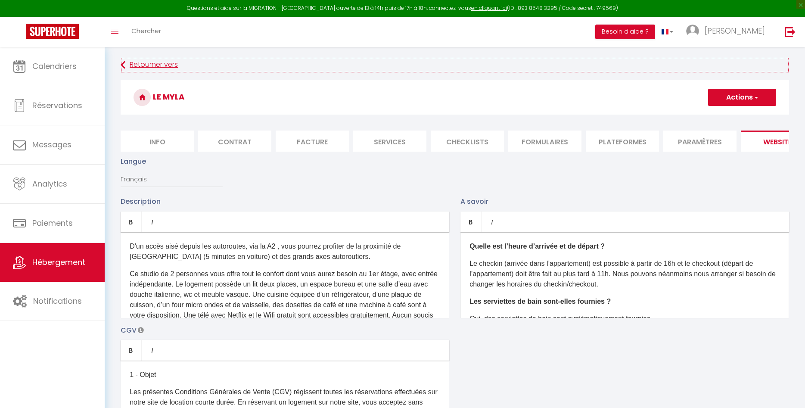
click at [161, 67] on link "Retourner vers" at bounding box center [455, 65] width 668 height 16
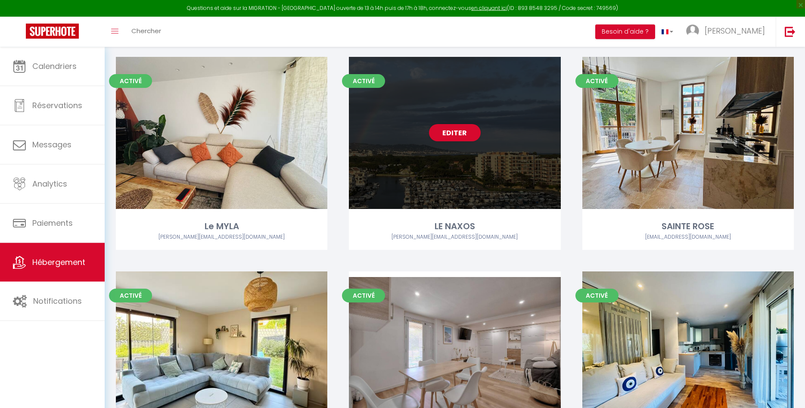
scroll to position [1772, 0]
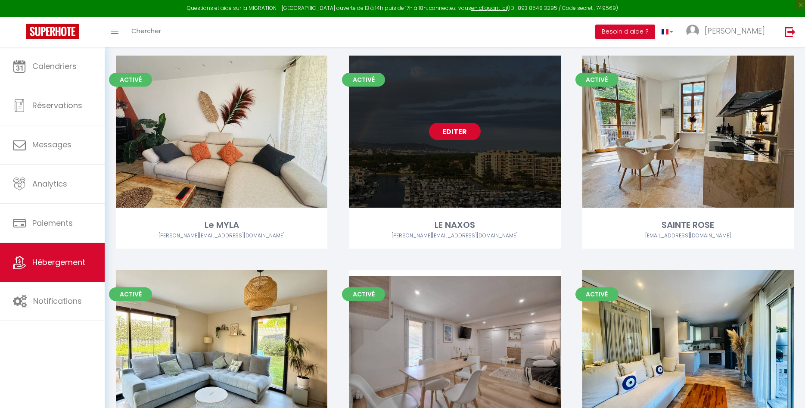
click at [455, 131] on link "Editer" at bounding box center [455, 131] width 52 height 17
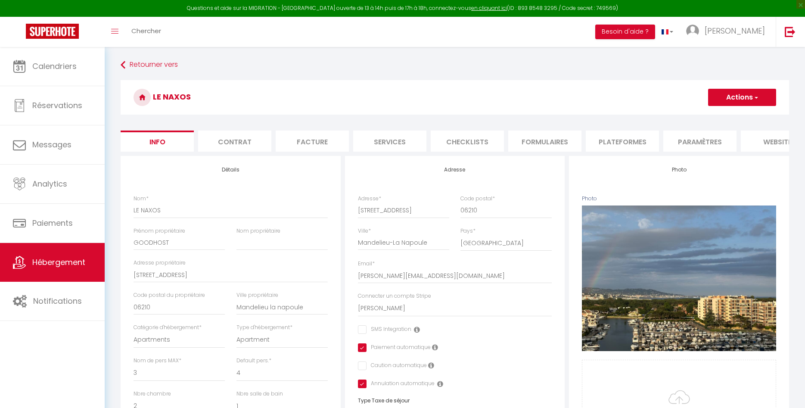
click at [761, 141] on li "website" at bounding box center [777, 140] width 73 height 21
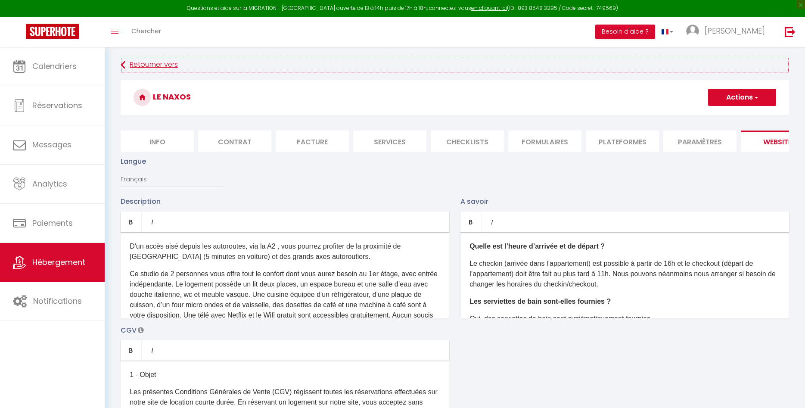
click at [150, 66] on link "Retourner vers" at bounding box center [455, 65] width 668 height 16
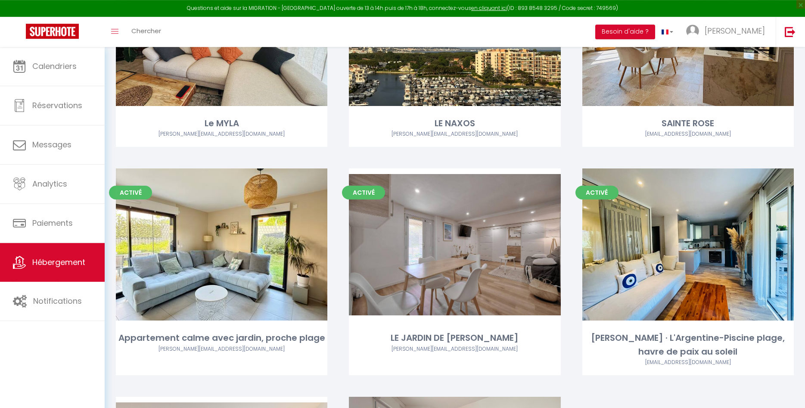
scroll to position [1933, 0]
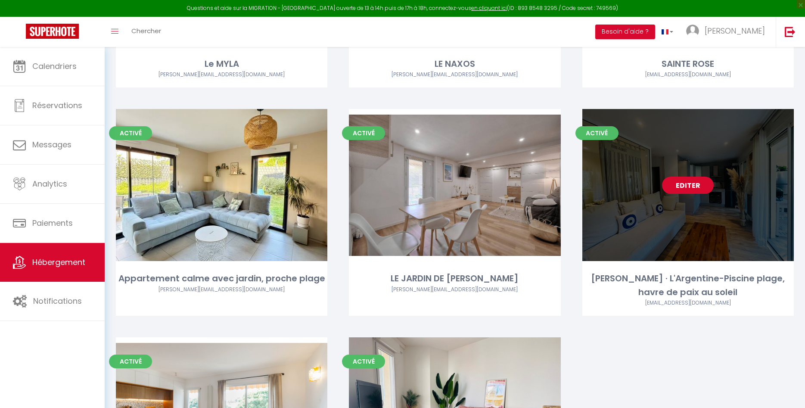
click at [696, 185] on link "Editer" at bounding box center [688, 185] width 52 height 17
click at [697, 186] on link "Editer" at bounding box center [688, 185] width 52 height 17
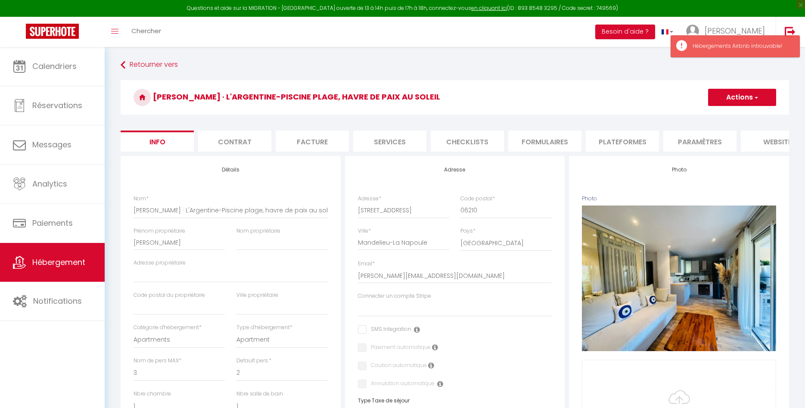
click at [759, 143] on li "website" at bounding box center [777, 140] width 73 height 21
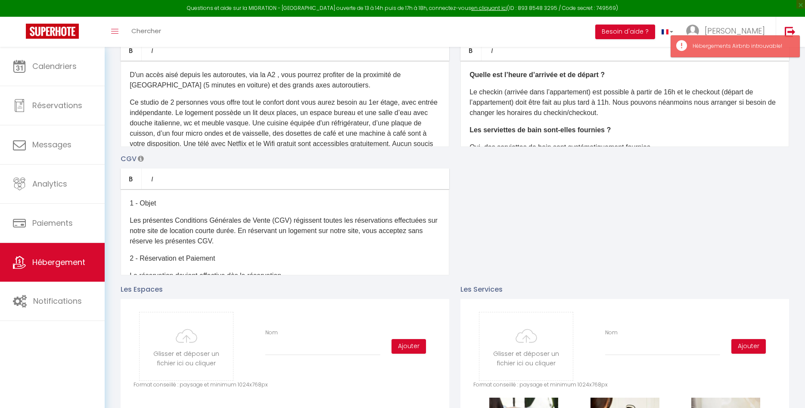
scroll to position [56, 0]
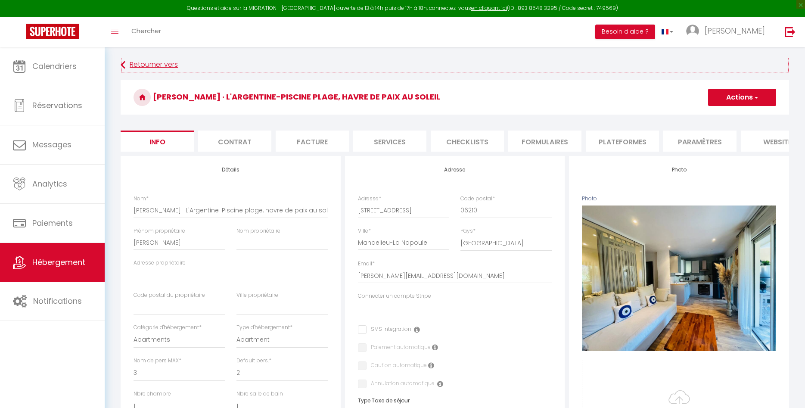
click at [162, 62] on link "Retourner vers" at bounding box center [455, 65] width 668 height 16
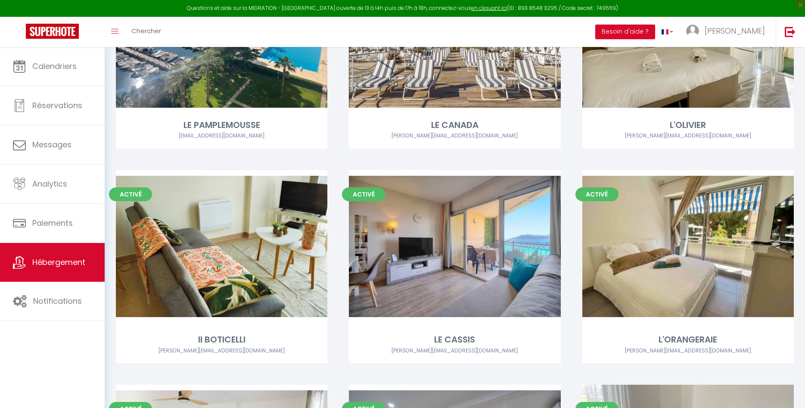
scroll to position [2087, 0]
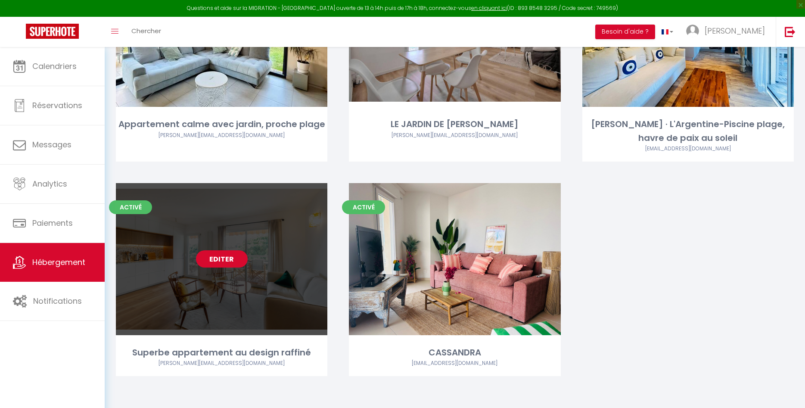
click at [230, 263] on link "Editer" at bounding box center [222, 258] width 52 height 17
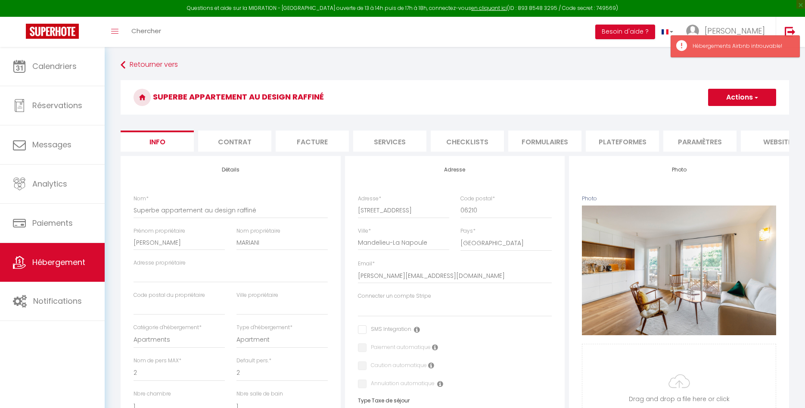
click at [759, 136] on li "website" at bounding box center [777, 140] width 73 height 21
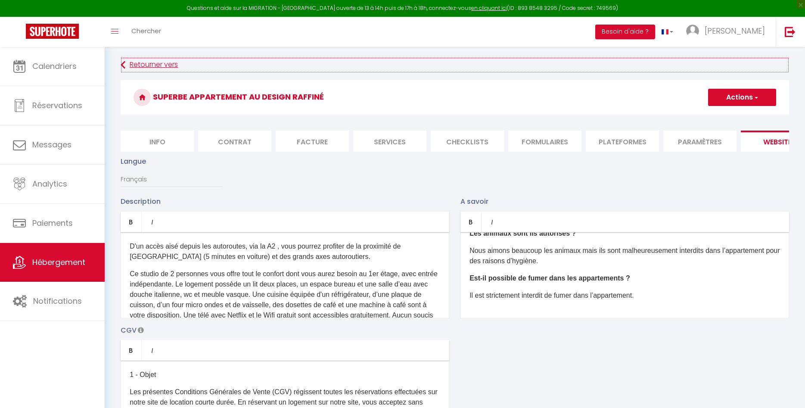
click at [159, 66] on link "Retourner vers" at bounding box center [455, 65] width 668 height 16
